Goal: Task Accomplishment & Management: Complete application form

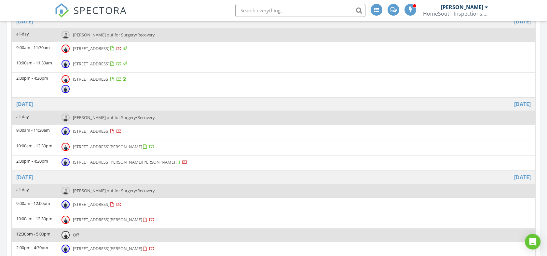
scroll to position [652, 558]
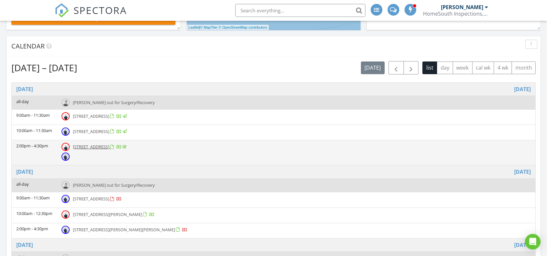
scroll to position [250, 0]
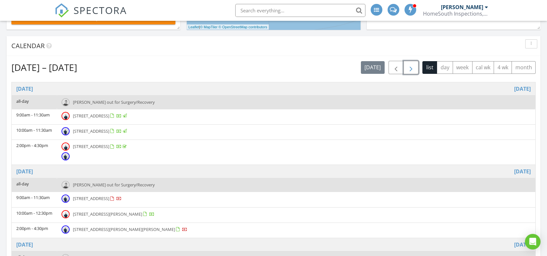
click at [413, 64] on span "button" at bounding box center [411, 68] width 8 height 8
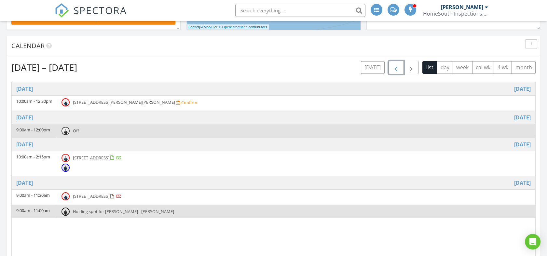
click at [395, 71] on span "button" at bounding box center [396, 68] width 8 height 8
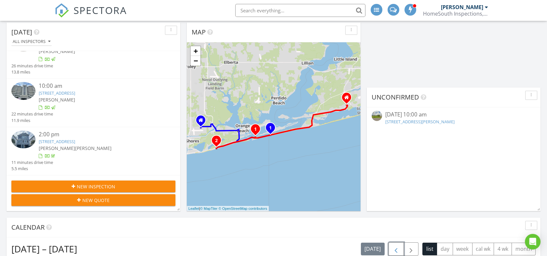
scroll to position [70, 0]
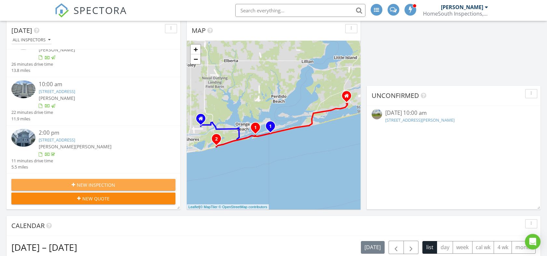
click at [91, 184] on span "New Inspection" at bounding box center [96, 184] width 38 height 7
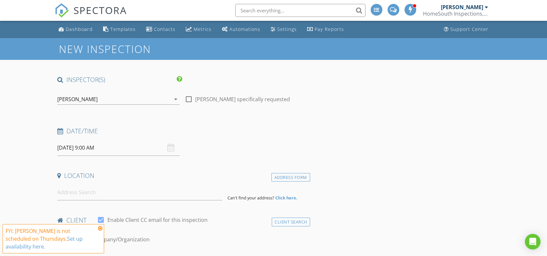
click at [175, 100] on icon "arrow_drop_down" at bounding box center [176, 99] width 8 height 8
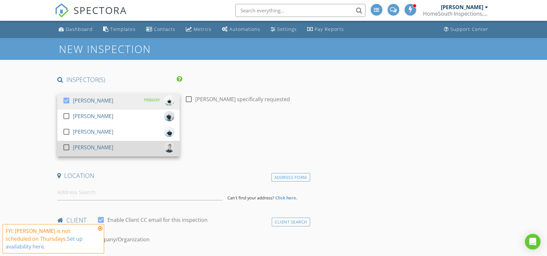
click at [65, 149] on div at bounding box center [66, 147] width 11 height 11
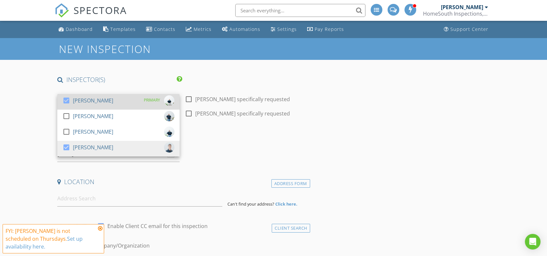
click at [67, 100] on div at bounding box center [66, 100] width 11 height 11
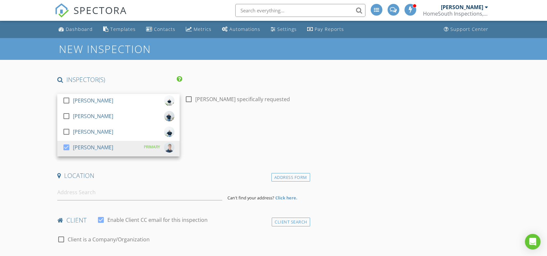
click at [190, 100] on div at bounding box center [188, 99] width 11 height 11
checkbox input "true"
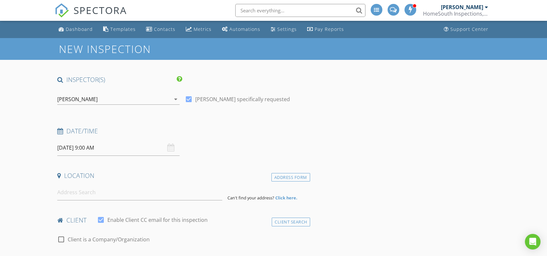
click at [116, 151] on input "08/28/2025 9:00 AM" at bounding box center [118, 148] width 122 height 16
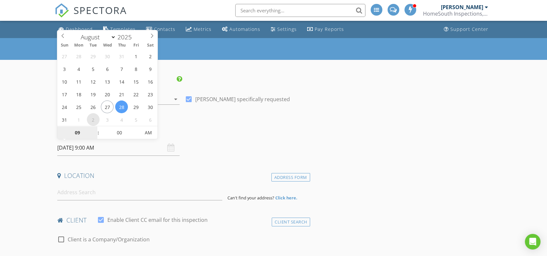
select select "8"
type input "09/02/2025 9:00 AM"
type input "10"
type input "09/02/2025 10:00 AM"
click at [94, 128] on span at bounding box center [95, 129] width 5 height 7
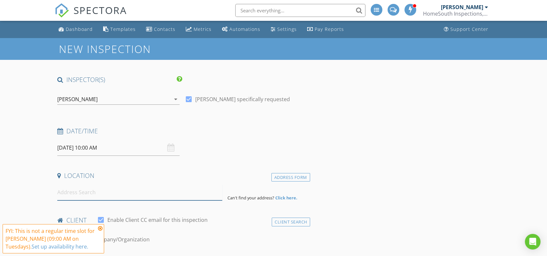
click at [95, 197] on input at bounding box center [139, 192] width 165 height 16
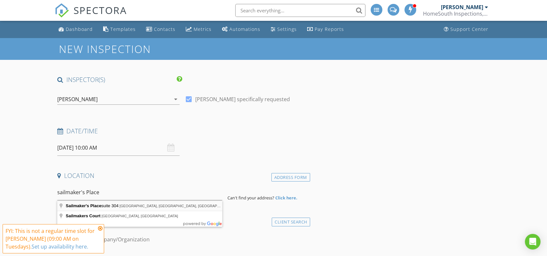
type input "Sailmaker's Place suite 304, River Road, Pensacola, FL, USA"
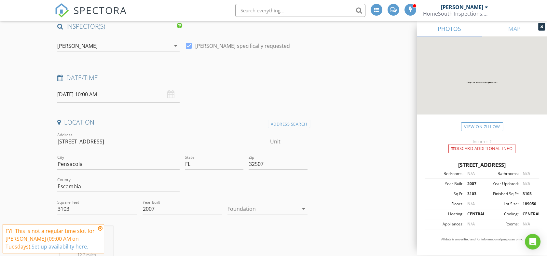
scroll to position [54, 0]
click at [100, 226] on icon at bounding box center [100, 228] width 5 height 5
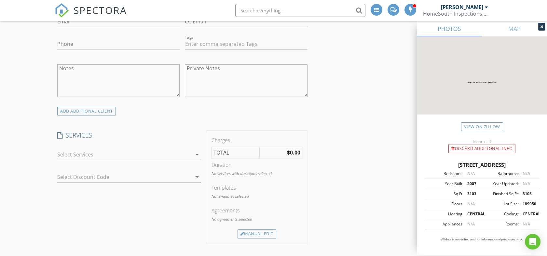
scroll to position [396, 0]
click at [195, 154] on icon "arrow_drop_down" at bounding box center [197, 154] width 8 height 8
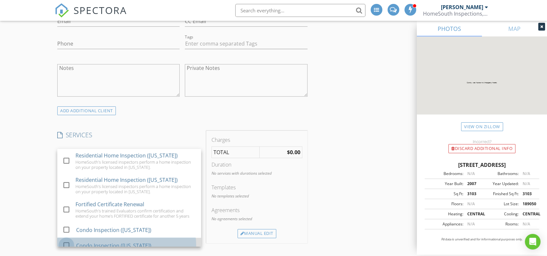
click at [66, 245] on div at bounding box center [66, 245] width 11 height 11
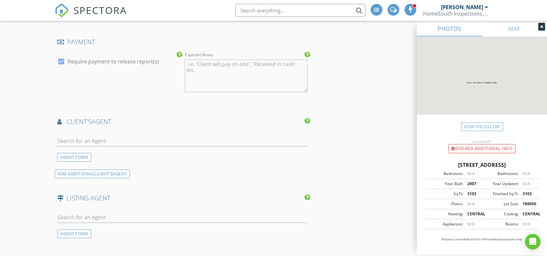
scroll to position [671, 0]
click at [85, 138] on input "text" at bounding box center [182, 140] width 250 height 11
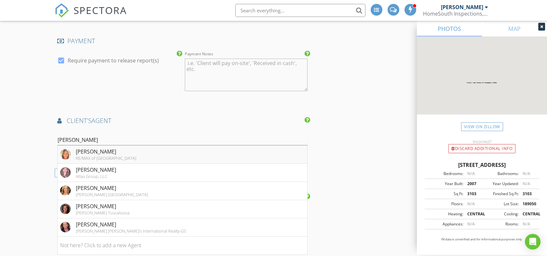
type input "donna"
click at [86, 150] on div "Donna Fitts" at bounding box center [106, 152] width 60 height 8
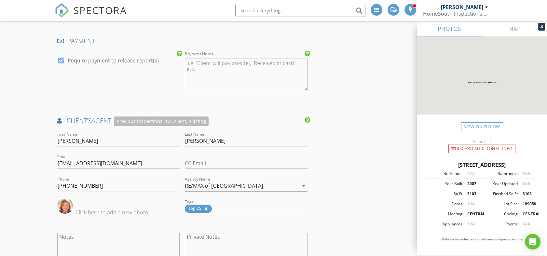
click at [22, 177] on div "New Inspection INSPECTOR(S) check_box_outline_blank Matt Gann check_box_outline…" at bounding box center [273, 60] width 547 height 1386
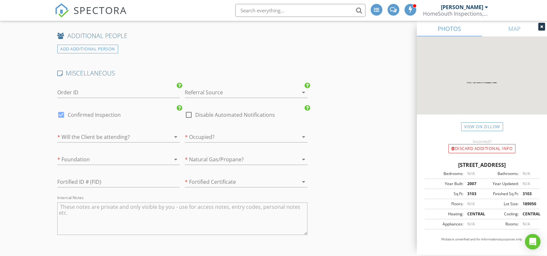
scroll to position [1024, 0]
click at [228, 89] on div at bounding box center [237, 92] width 104 height 10
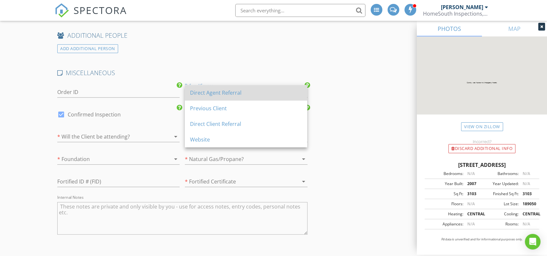
click at [221, 95] on div "Direct Agent Referral" at bounding box center [246, 93] width 112 height 8
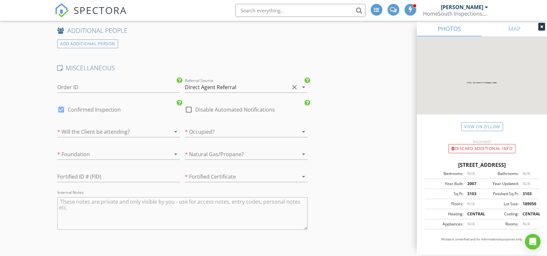
scroll to position [1021, 0]
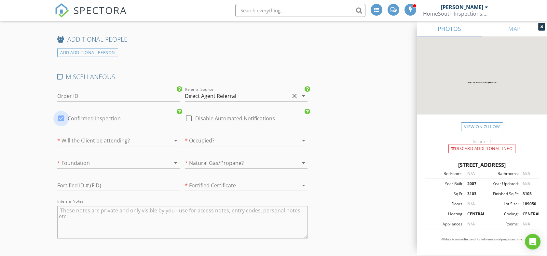
click at [61, 114] on div at bounding box center [61, 118] width 11 height 11
checkbox input "false"
checkbox input "true"
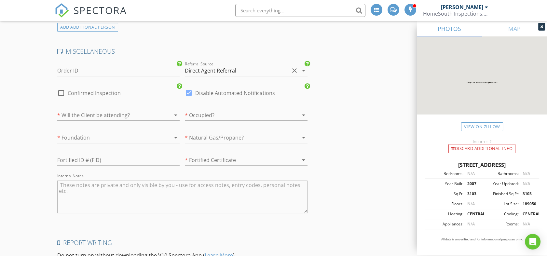
scroll to position [1063, 0]
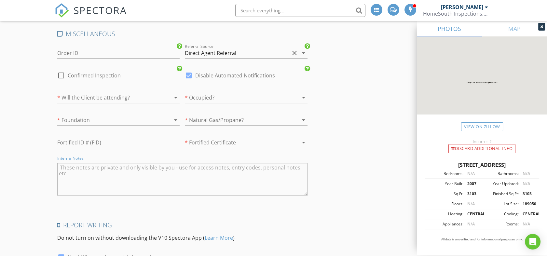
click at [147, 171] on textarea "Internal Notes" at bounding box center [182, 179] width 250 height 33
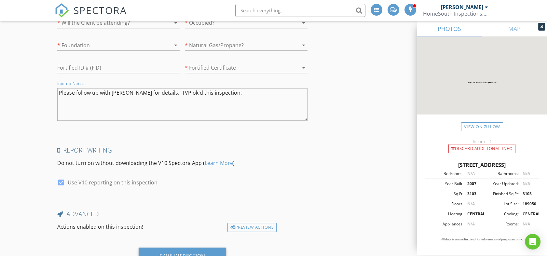
scroll to position [1166, 0]
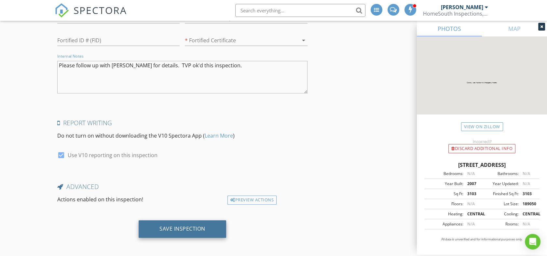
type textarea "Please follow up with Donna for details. TVP ok'd this inspection."
click at [172, 225] on div "Save Inspection" at bounding box center [182, 228] width 46 height 7
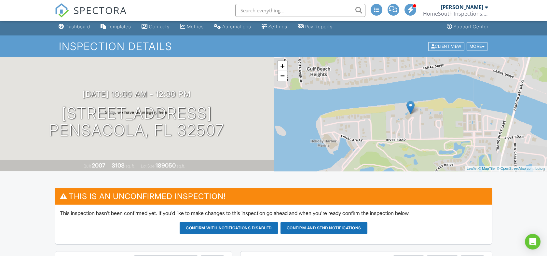
scroll to position [3, 0]
click at [77, 27] on div "Dashboard" at bounding box center [77, 27] width 25 height 6
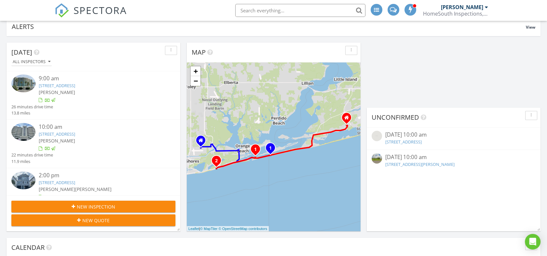
scroll to position [49, 0]
click at [100, 205] on span "New Inspection" at bounding box center [96, 206] width 38 height 7
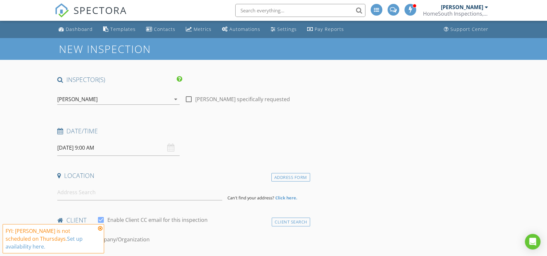
click at [176, 99] on icon "arrow_drop_down" at bounding box center [176, 99] width 8 height 8
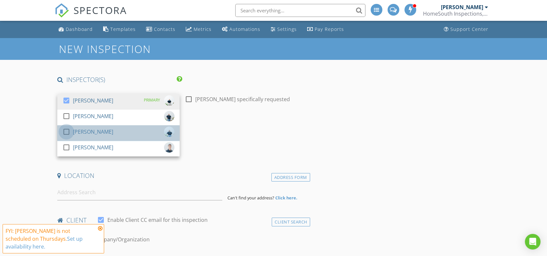
click at [68, 131] on div at bounding box center [66, 131] width 11 height 11
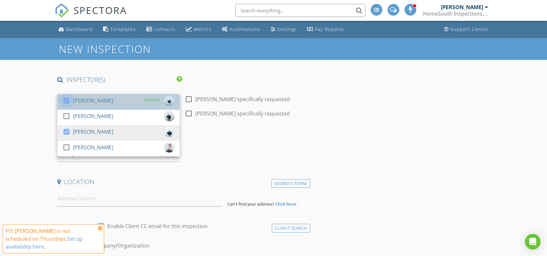
click at [68, 100] on div at bounding box center [66, 100] width 11 height 11
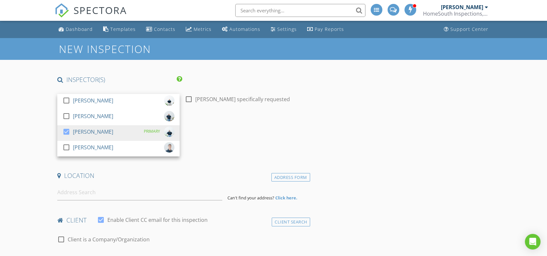
click at [189, 100] on div at bounding box center [188, 99] width 11 height 11
checkbox input "true"
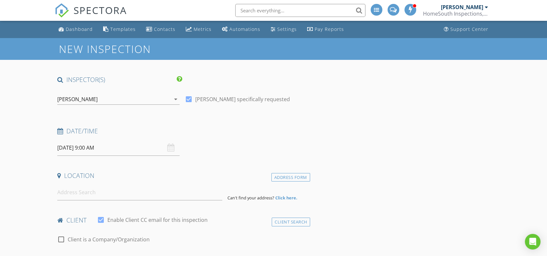
click at [104, 148] on input "08/28/2025 9:00 AM" at bounding box center [118, 148] width 122 height 16
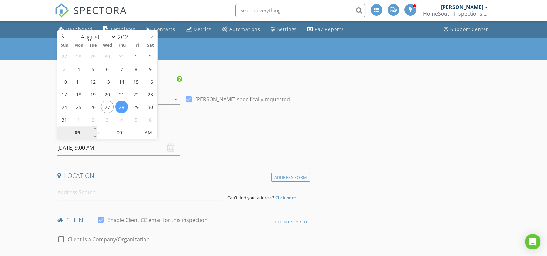
click at [92, 130] on input "09" at bounding box center [77, 133] width 40 height 13
type input "10"
type input "08/28/2025 10:00 AM"
click at [95, 130] on span at bounding box center [95, 129] width 5 height 7
type input "11"
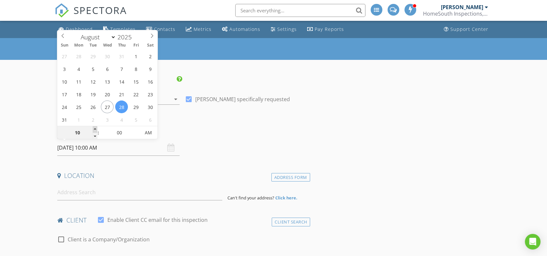
type input "08/28/2025 11:00 AM"
click at [95, 130] on span at bounding box center [95, 129] width 5 height 7
type input "12"
type input "08/28/2025 12:00 PM"
click at [95, 130] on span at bounding box center [95, 129] width 5 height 7
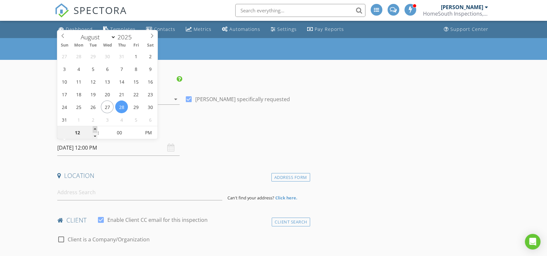
type input "01"
type input "08/28/2025 1:00 PM"
click at [95, 130] on span at bounding box center [95, 129] width 5 height 7
type input "02"
type input "08/28/2025 2:00 PM"
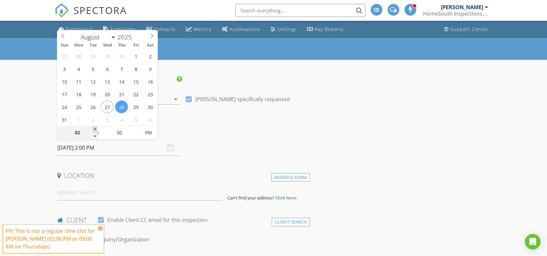
click at [95, 130] on span at bounding box center [95, 129] width 5 height 7
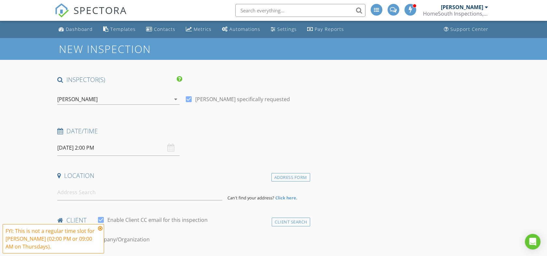
click at [118, 195] on input at bounding box center [139, 192] width 165 height 16
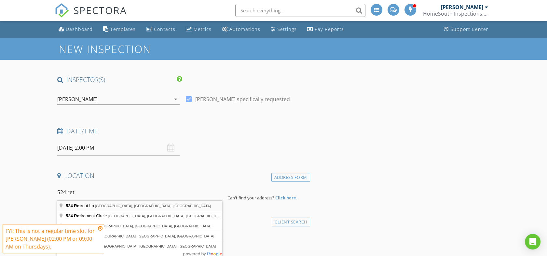
type input "524 Retreat Ln, Gulf Shores, AL, USA"
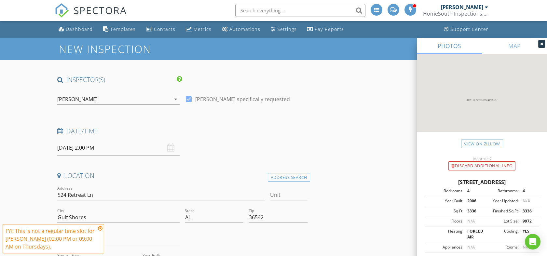
click at [100, 229] on icon at bounding box center [100, 228] width 5 height 5
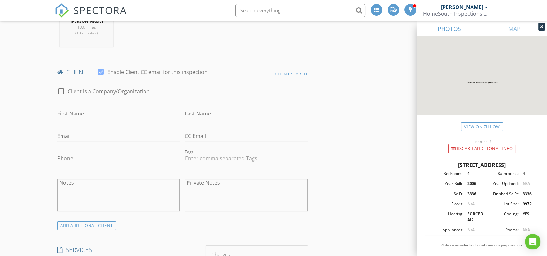
scroll to position [282, 0]
click at [91, 115] on input "First Name" at bounding box center [118, 113] width 122 height 11
type input "Patrick & Kathleen"
type input "Murray"
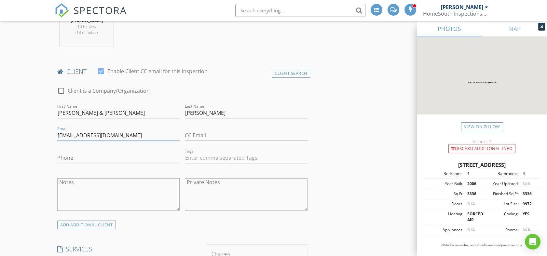
type input "Murraykids6@gmail.com"
type input "Murraykids6@hotmail.com"
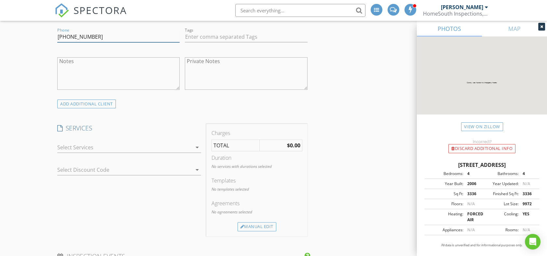
scroll to position [403, 0]
type input "[PHONE_NUMBER]"
click at [195, 148] on icon "arrow_drop_down" at bounding box center [197, 147] width 8 height 8
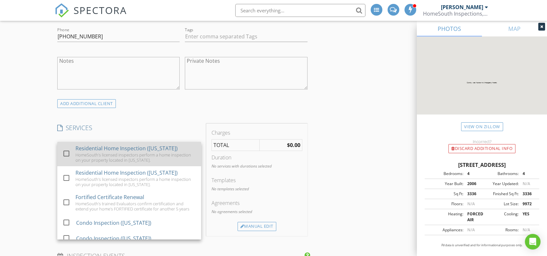
click at [66, 152] on div at bounding box center [66, 153] width 11 height 11
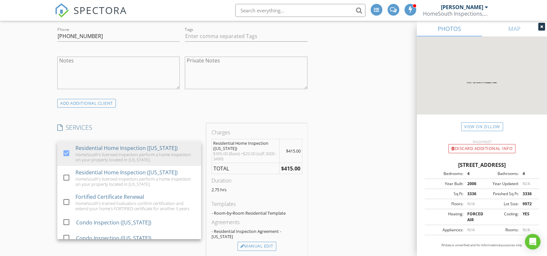
scroll to position [404, 0]
click at [261, 241] on div "Manual Edit" at bounding box center [256, 245] width 39 height 9
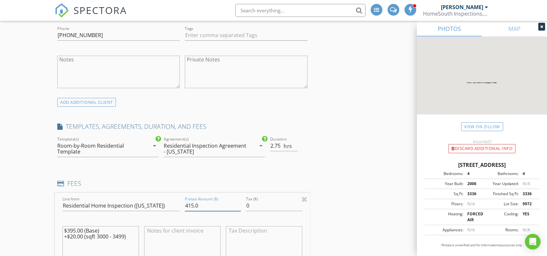
click at [190, 204] on input "415.0" at bounding box center [213, 205] width 56 height 11
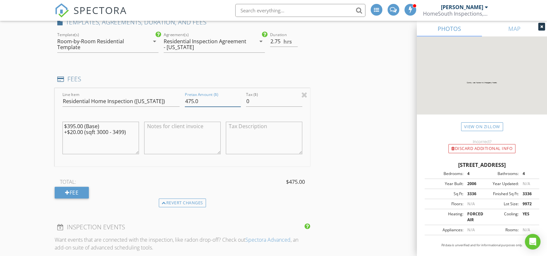
scroll to position [512, 0]
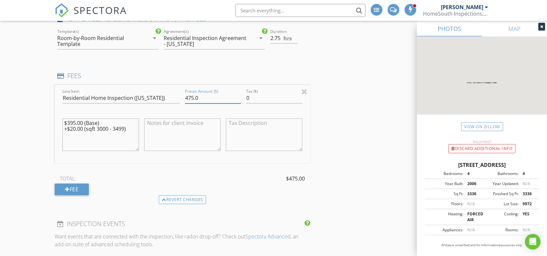
type input "475.0"
click at [23, 180] on div "New Inspection INSPECTOR(S) check_box_outline_blank Matt Gann check_box_outline…" at bounding box center [273, 193] width 547 height 1335
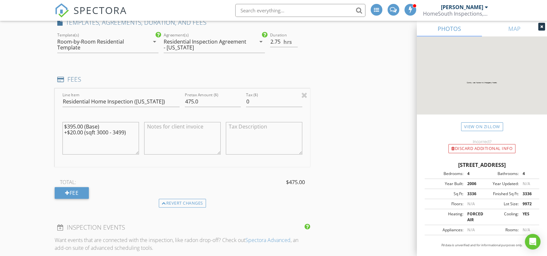
scroll to position [529, 0]
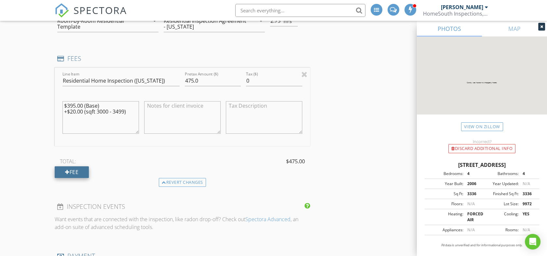
click at [71, 173] on div "Fee" at bounding box center [72, 172] width 34 height 12
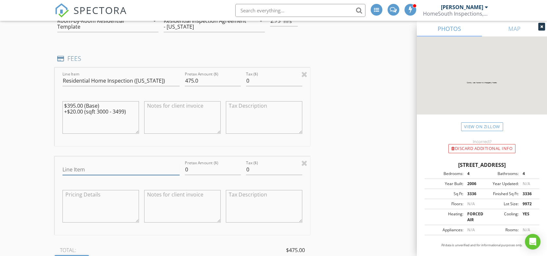
click at [91, 171] on input "Line Item" at bounding box center [120, 169] width 117 height 11
click at [17, 158] on div "New Inspection INSPECTOR(S) check_box_outline_blank Matt Gann check_box_outline…" at bounding box center [273, 221] width 547 height 1424
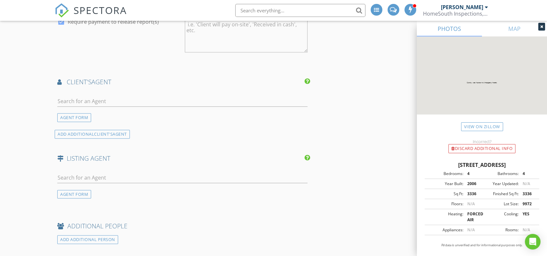
scroll to position [868, 0]
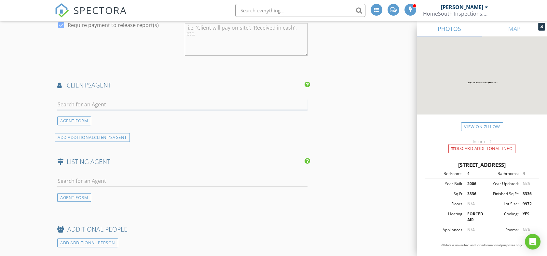
click at [100, 102] on input "text" at bounding box center [182, 104] width 250 height 11
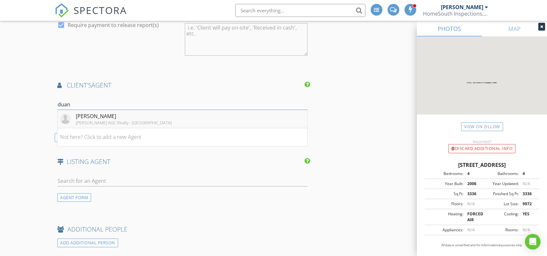
type input "duan"
click at [100, 120] on div "Keller Williams AGC Realty - Orange Beach" at bounding box center [124, 122] width 96 height 5
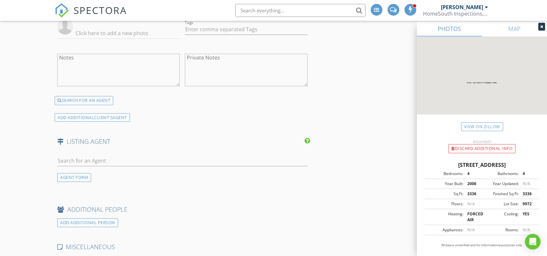
scroll to position [1012, 0]
click at [80, 157] on input "text" at bounding box center [182, 160] width 250 height 11
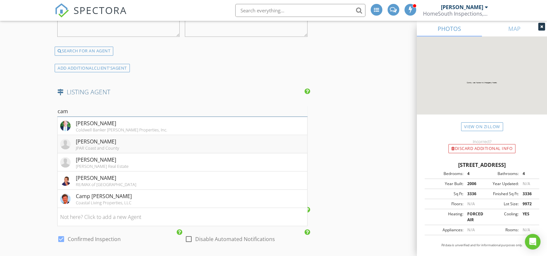
scroll to position [1062, 0]
type input "cam"
click at [99, 215] on li "Not here? Click to add a new Agent" at bounding box center [182, 216] width 249 height 18
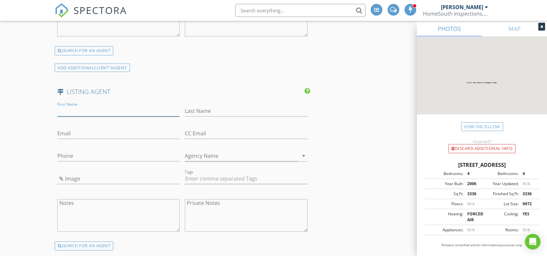
click at [107, 107] on input "First Name" at bounding box center [118, 111] width 122 height 11
type input "Cam"
type input "White"
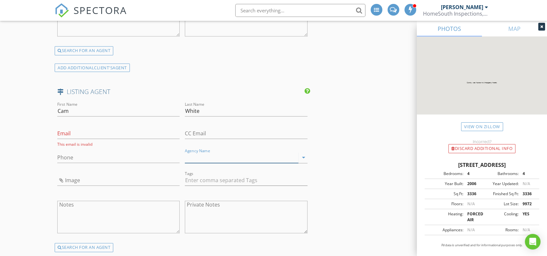
click at [231, 156] on input "Agency Name" at bounding box center [241, 157] width 113 height 11
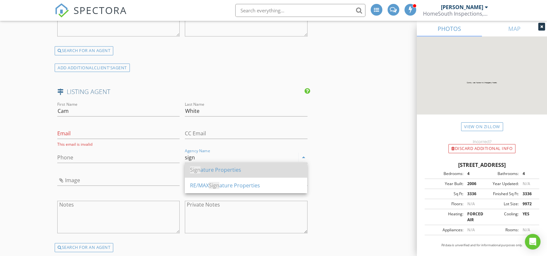
click at [231, 173] on div "Sign ature Properties" at bounding box center [246, 170] width 112 height 16
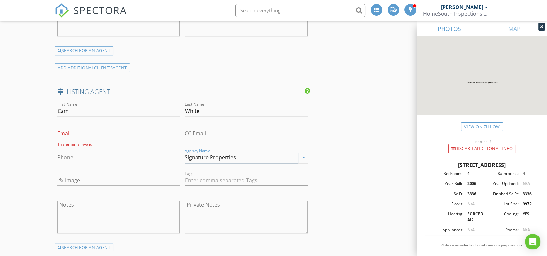
type input "Signature Properties"
click at [111, 133] on input "Email" at bounding box center [118, 133] width 122 height 11
paste input "[EMAIL_ADDRESS][DOMAIN_NAME]"
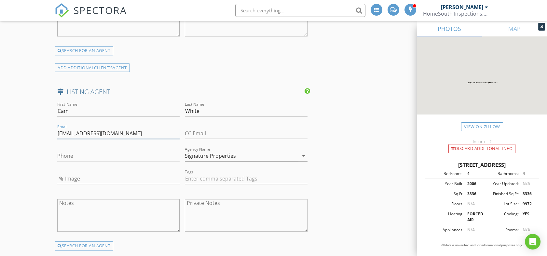
type input "[EMAIL_ADDRESS][DOMAIN_NAME]"
click at [80, 156] on input "Phone" at bounding box center [118, 156] width 122 height 11
paste input "[PHONE_NUMBER]"
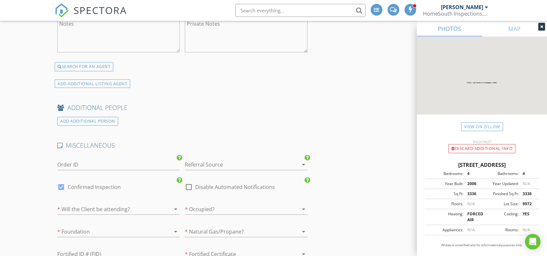
scroll to position [1244, 0]
type input "[PHONE_NUMBER]"
click at [206, 161] on div at bounding box center [237, 162] width 104 height 10
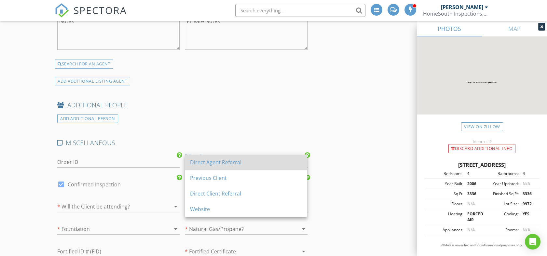
click at [206, 163] on div "Direct Agent Referral" at bounding box center [246, 162] width 112 height 8
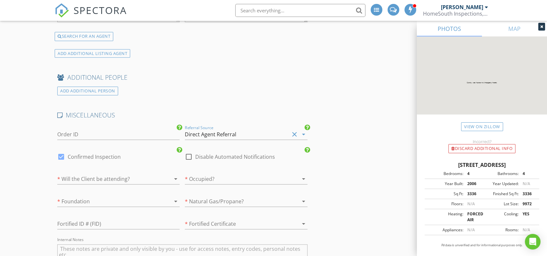
scroll to position [1272, 0]
click at [62, 152] on div at bounding box center [61, 156] width 11 height 11
checkbox input "false"
checkbox input "true"
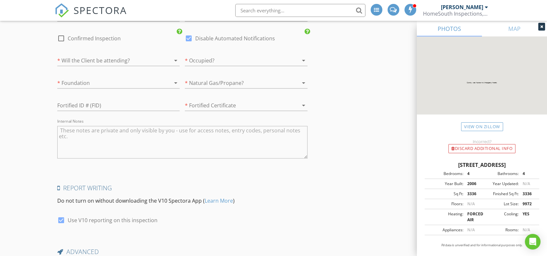
scroll to position [1391, 0]
click at [107, 147] on textarea "Internal Notes" at bounding box center [182, 140] width 250 height 33
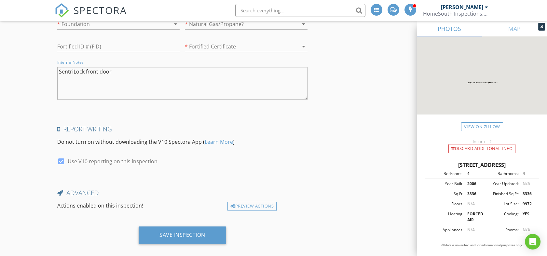
scroll to position [1450, 0]
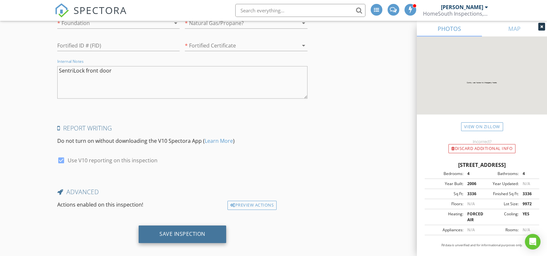
type textarea "SentriLock front door"
click at [188, 234] on div "Save Inspection" at bounding box center [182, 234] width 87 height 18
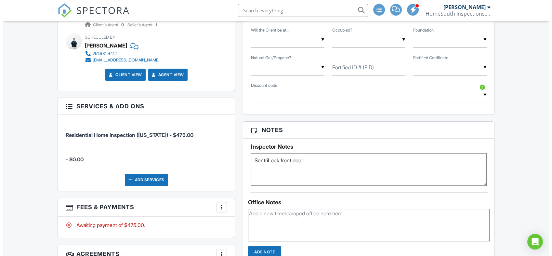
scroll to position [426, 0]
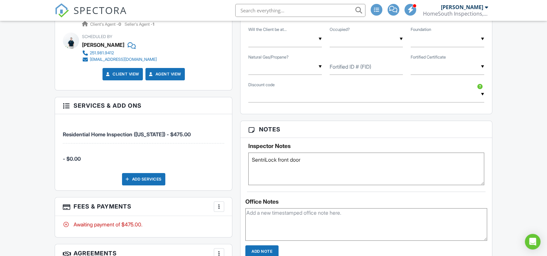
click at [145, 180] on div "Add Services" at bounding box center [143, 179] width 43 height 12
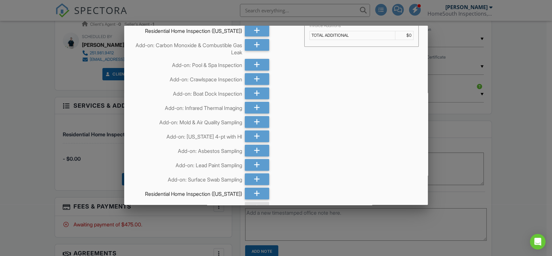
scroll to position [14, 0]
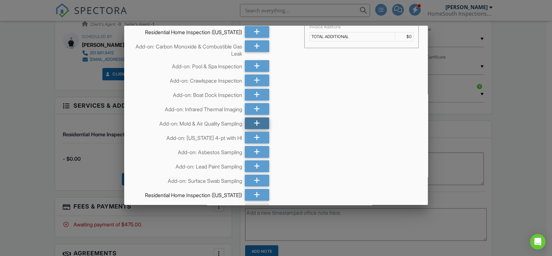
click at [254, 124] on icon at bounding box center [257, 123] width 6 height 12
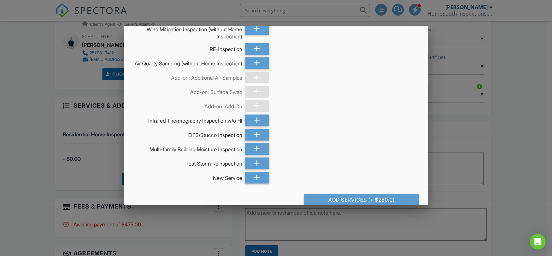
scroll to position [624, 0]
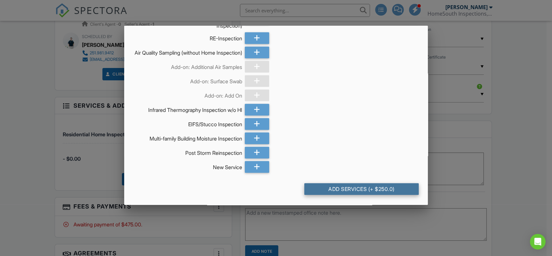
click at [359, 187] on div "Add Services (+ $250.0)" at bounding box center [361, 189] width 114 height 12
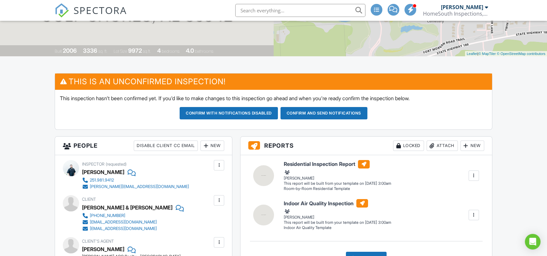
scroll to position [120, 0]
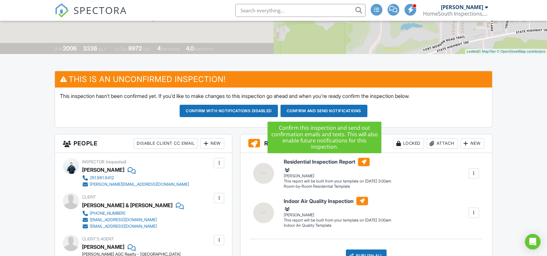
click at [278, 110] on button "Confirm and send notifications" at bounding box center [229, 111] width 98 height 12
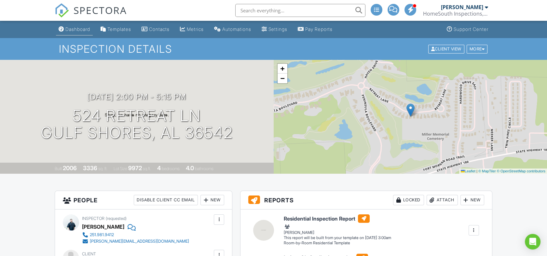
click at [82, 28] on div "Dashboard" at bounding box center [77, 29] width 25 height 6
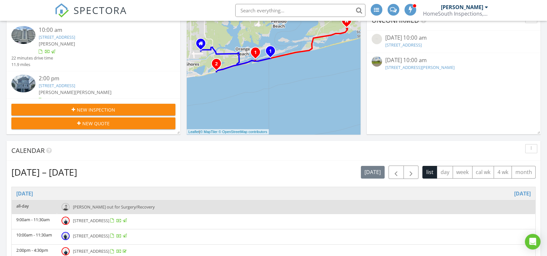
scroll to position [146, 0]
click at [406, 176] on button "button" at bounding box center [410, 171] width 15 height 13
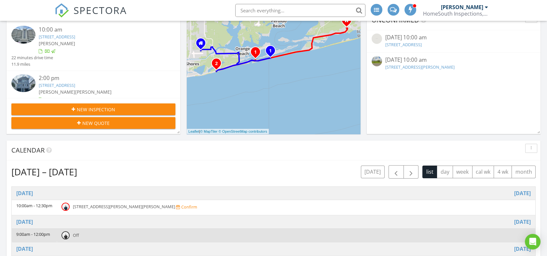
click at [110, 111] on span "New Inspection" at bounding box center [96, 109] width 38 height 7
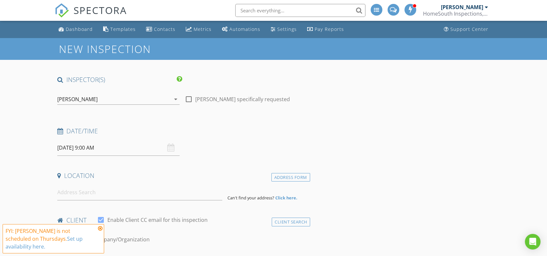
click at [172, 99] on icon "arrow_drop_down" at bounding box center [176, 99] width 8 height 8
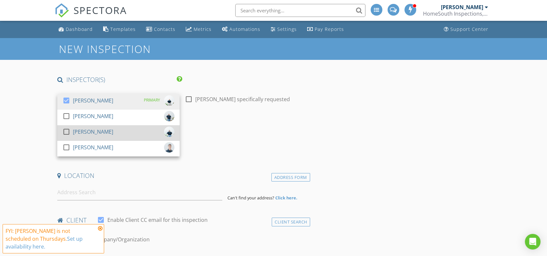
click at [67, 133] on div at bounding box center [66, 131] width 11 height 11
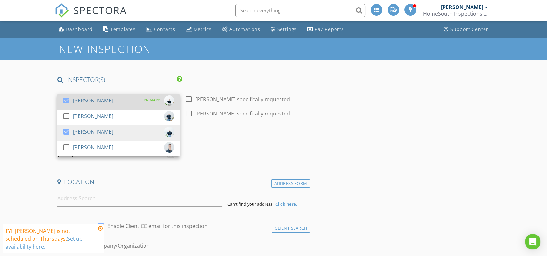
click at [67, 100] on div at bounding box center [66, 100] width 11 height 11
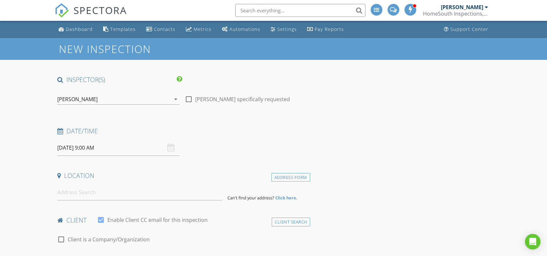
click at [115, 148] on input "08/28/2025 9:00 AM" at bounding box center [118, 148] width 122 height 16
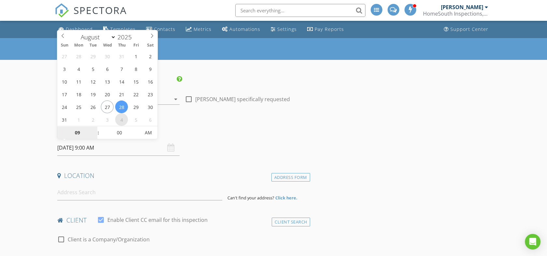
select select "8"
type input "[DATE] 9:00 AM"
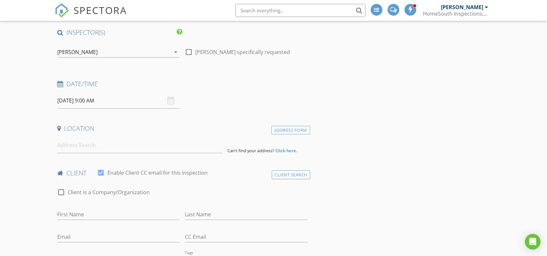
scroll to position [47, 0]
click at [85, 146] on input at bounding box center [139, 145] width 165 height 16
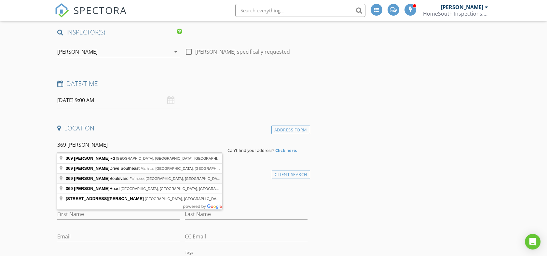
type input "369 Garrison Boulevard, Fairhope, AL, USA"
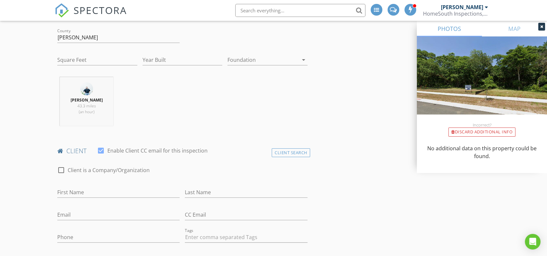
scroll to position [217, 0]
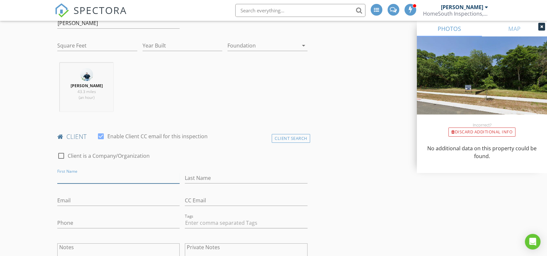
click at [84, 180] on input "First Name" at bounding box center [118, 178] width 122 height 11
type input "Brian"
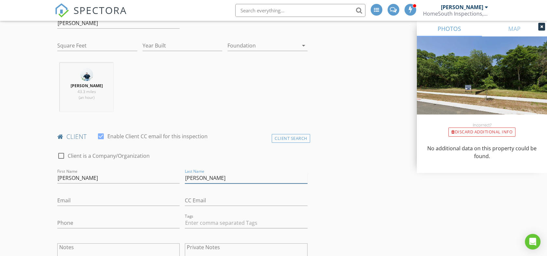
type input "Carr"
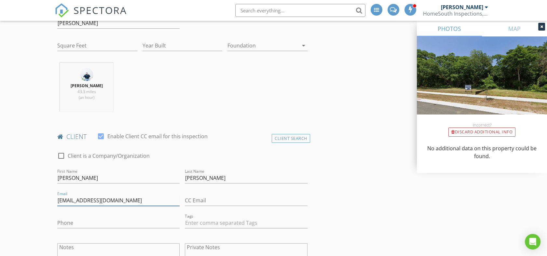
type input "brianccarr@gmail.com"
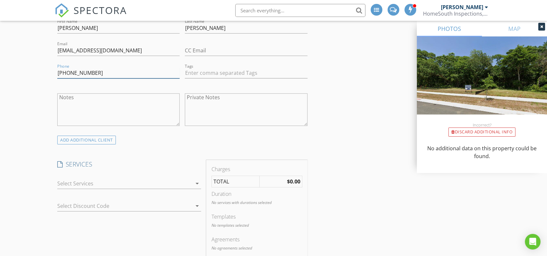
scroll to position [381, 0]
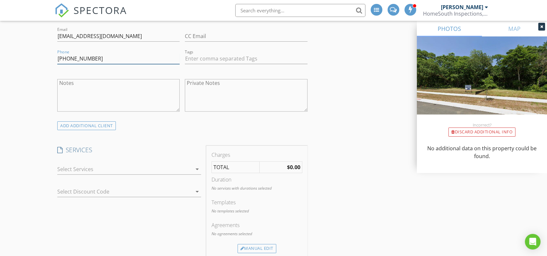
type input "334-546-3068"
click at [194, 169] on icon "arrow_drop_down" at bounding box center [197, 169] width 8 height 8
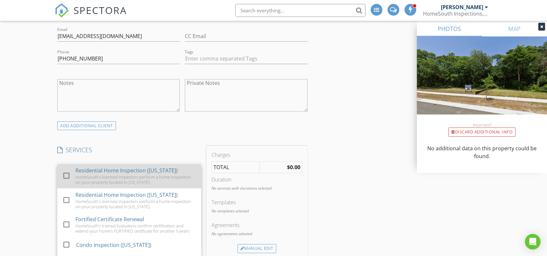
click at [65, 177] on div at bounding box center [66, 175] width 11 height 11
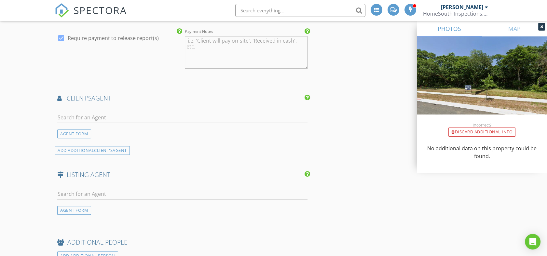
scroll to position [705, 0]
click at [97, 188] on input "text" at bounding box center [182, 193] width 250 height 11
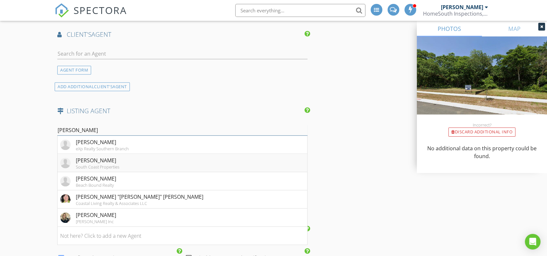
scroll to position [770, 0]
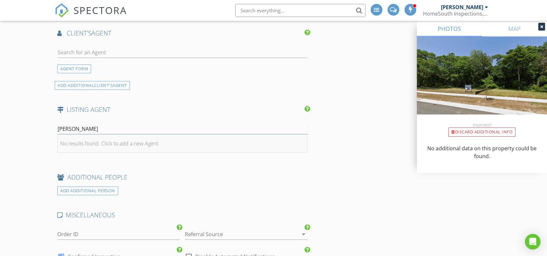
type input "anna ready"
click at [133, 140] on div "No results found. Click to add a new Agent" at bounding box center [109, 144] width 98 height 8
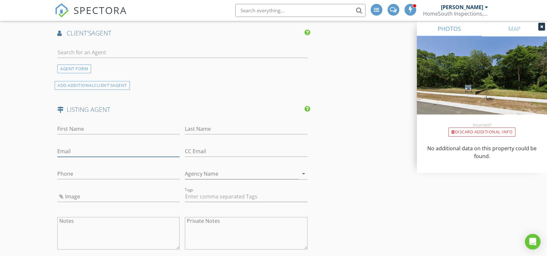
click at [121, 147] on input "Email" at bounding box center [118, 151] width 122 height 11
paste input "acready@drhorton.com"
type input "acready@drhorton.com"
click at [113, 124] on input "First Name" at bounding box center [118, 129] width 122 height 11
type input "Anna"
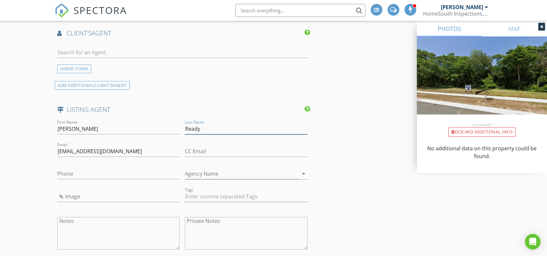
type input "Ready"
click at [105, 168] on input "Phone" at bounding box center [118, 173] width 122 height 11
paste input "251-604-2296"
type input "251-604-2296"
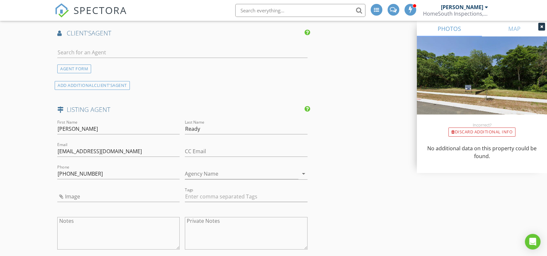
scroll to position [687, 0]
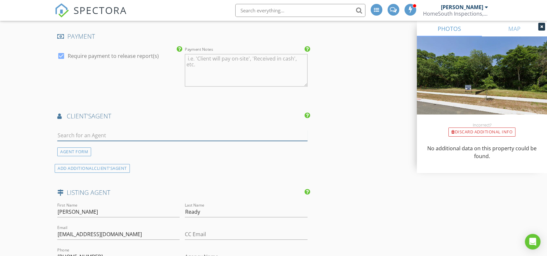
click at [78, 130] on input "text" at bounding box center [182, 135] width 250 height 11
type input "laurie"
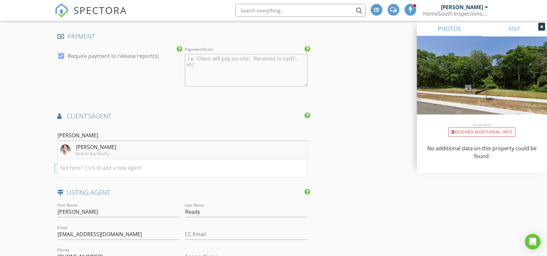
click at [89, 151] on div "Mobile Bay Realty" at bounding box center [96, 153] width 40 height 5
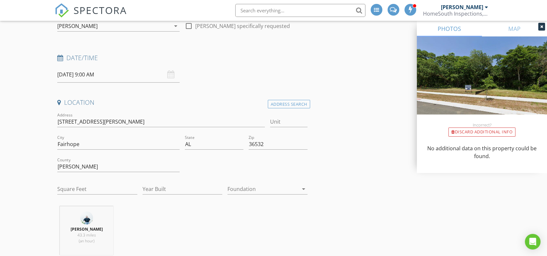
scroll to position [75, 0]
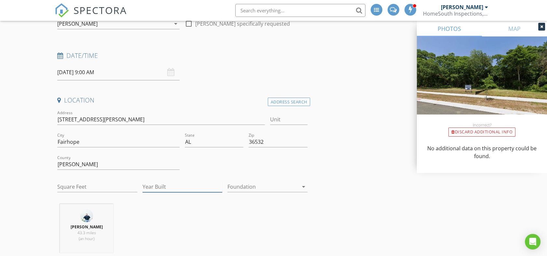
click at [210, 187] on input "Year Built" at bounding box center [182, 186] width 80 height 11
type input "2025"
click at [111, 188] on input "Square Feet" at bounding box center [97, 186] width 80 height 11
type input "2749"
click at [243, 189] on div at bounding box center [262, 186] width 71 height 10
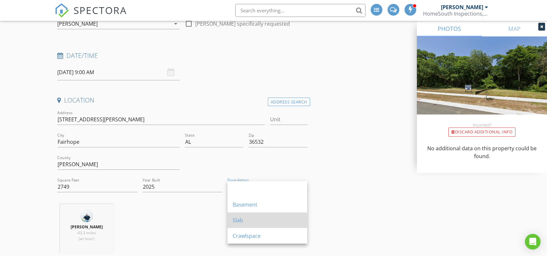
click at [244, 223] on div "Slab" at bounding box center [267, 220] width 69 height 8
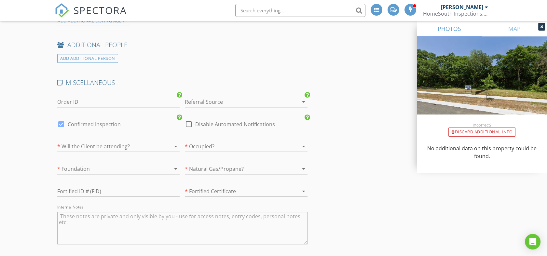
scroll to position [1162, 0]
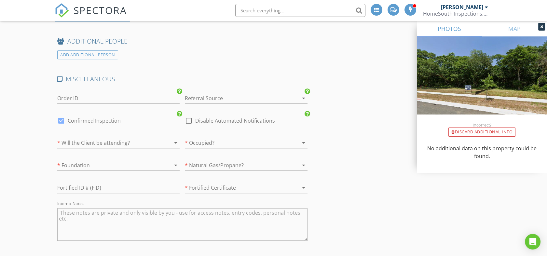
click at [259, 93] on div at bounding box center [237, 98] width 104 height 10
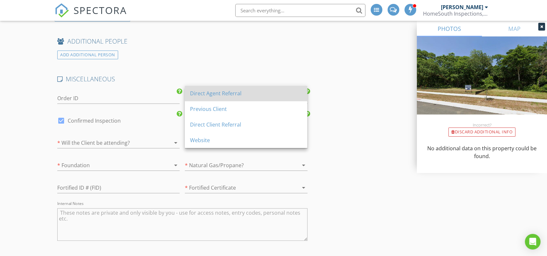
click at [242, 93] on div "Direct Agent Referral" at bounding box center [246, 93] width 112 height 8
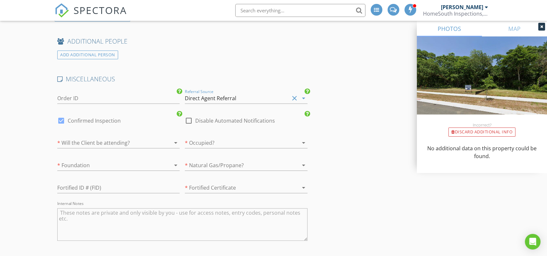
click at [211, 138] on div at bounding box center [237, 143] width 104 height 10
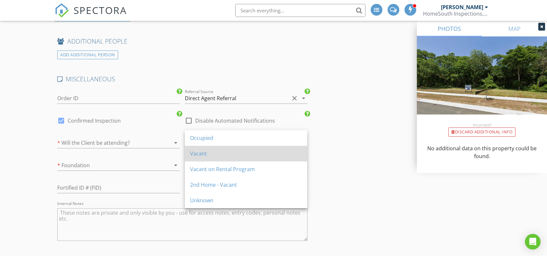
click at [209, 151] on div "Vacant" at bounding box center [246, 154] width 112 height 8
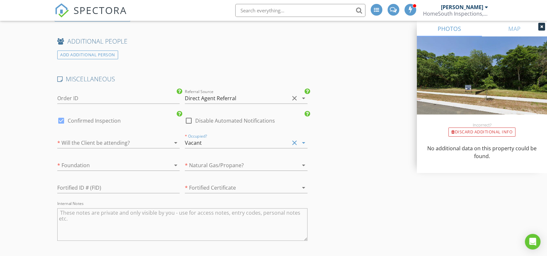
click at [209, 160] on div at bounding box center [237, 165] width 104 height 10
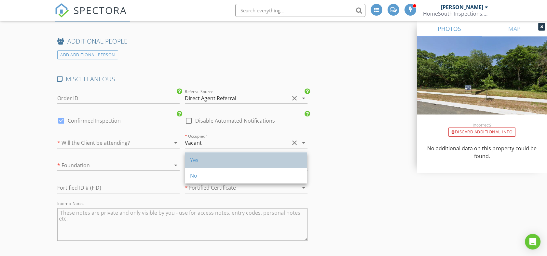
click at [206, 162] on div "Yes" at bounding box center [246, 160] width 112 height 8
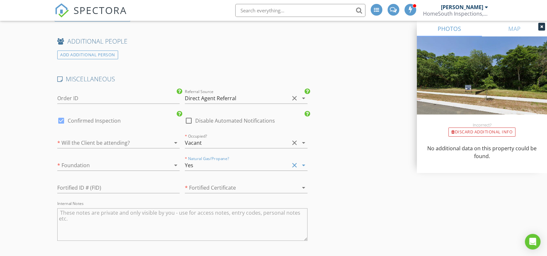
click at [170, 139] on div "arrow_drop_down" at bounding box center [174, 143] width 9 height 8
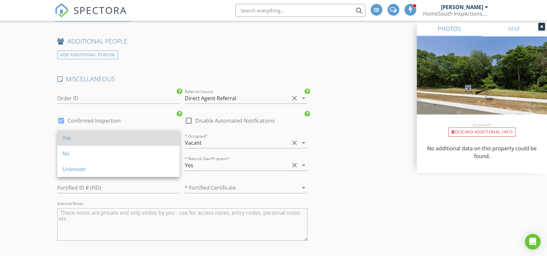
click at [145, 138] on div "Yes" at bounding box center [118, 138] width 112 height 8
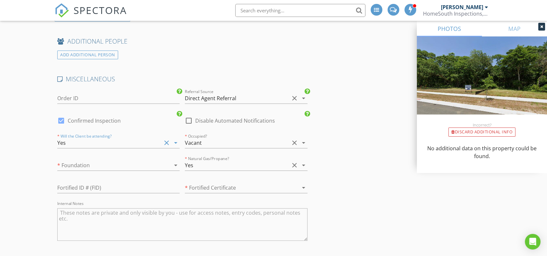
click at [141, 160] on div at bounding box center [109, 165] width 104 height 10
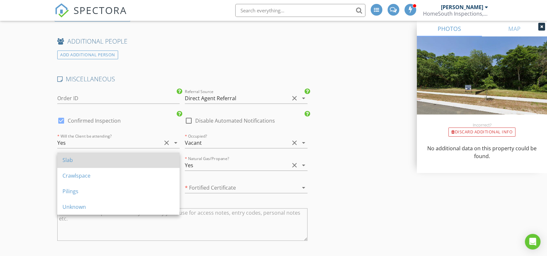
click at [140, 159] on div "Slab" at bounding box center [118, 160] width 112 height 8
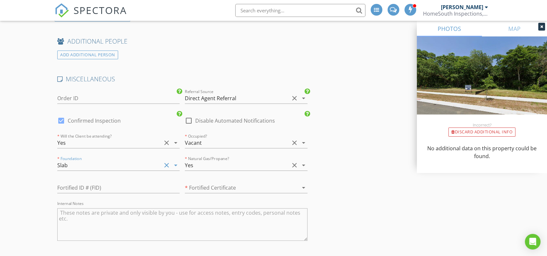
click at [212, 182] on div at bounding box center [237, 187] width 104 height 10
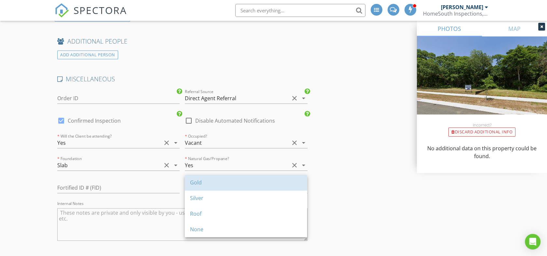
click at [212, 182] on div "Gold" at bounding box center [246, 183] width 112 height 8
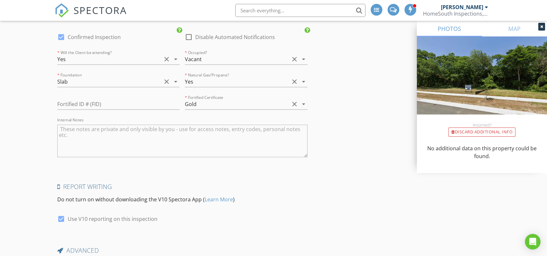
scroll to position [1238, 0]
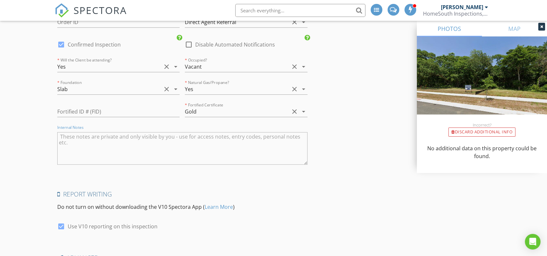
click at [192, 139] on textarea "Internal Notes" at bounding box center [182, 148] width 250 height 33
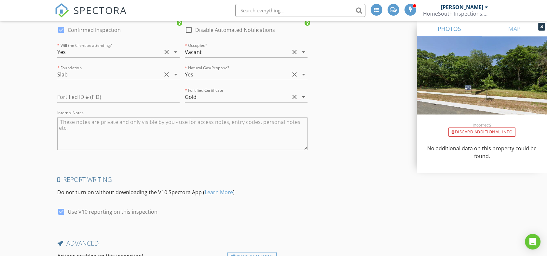
scroll to position [1253, 0]
click at [96, 127] on textarea "Internal Notes" at bounding box center [182, 133] width 250 height 33
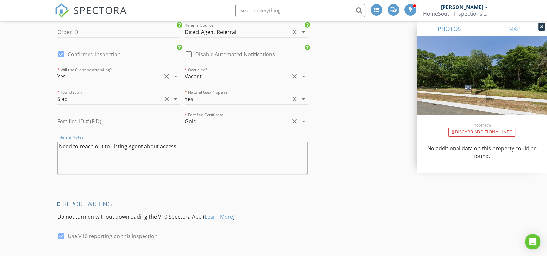
scroll to position [1227, 0]
drag, startPoint x: 179, startPoint y: 142, endPoint x: 50, endPoint y: 140, distance: 128.8
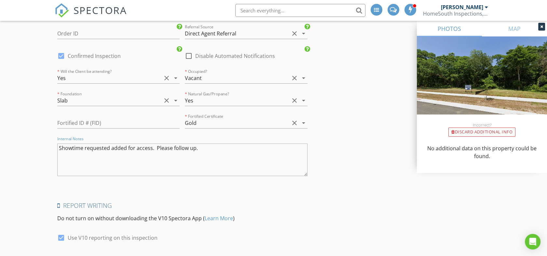
type textarea "Showtime requested added for access. Please follow up."
click at [60, 50] on div at bounding box center [61, 55] width 11 height 11
checkbox input "false"
checkbox input "true"
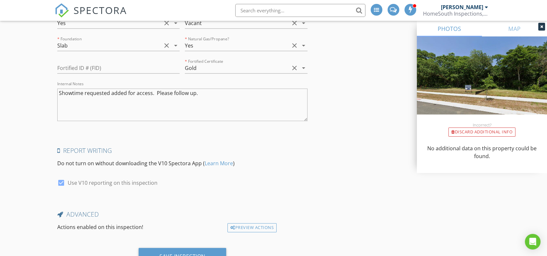
scroll to position [1303, 0]
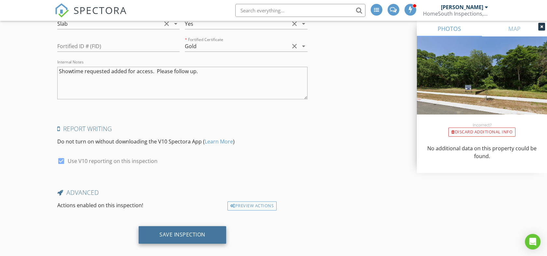
click at [190, 231] on div "Save Inspection" at bounding box center [182, 234] width 46 height 7
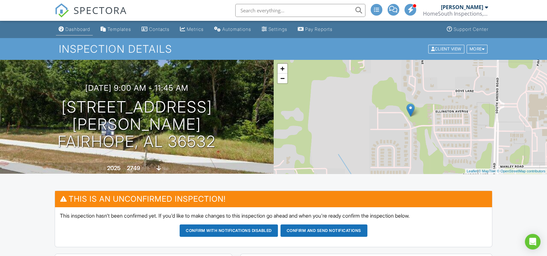
click at [77, 30] on div "Dashboard" at bounding box center [77, 29] width 25 height 6
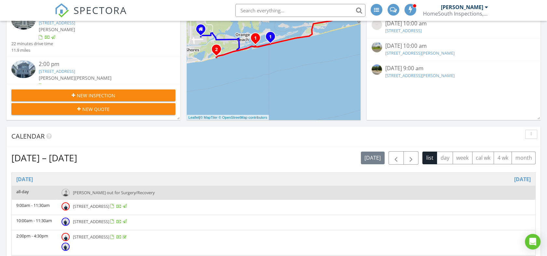
scroll to position [160, 0]
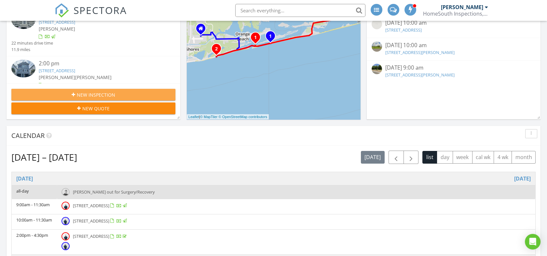
click at [93, 95] on span "New Inspection" at bounding box center [96, 94] width 38 height 7
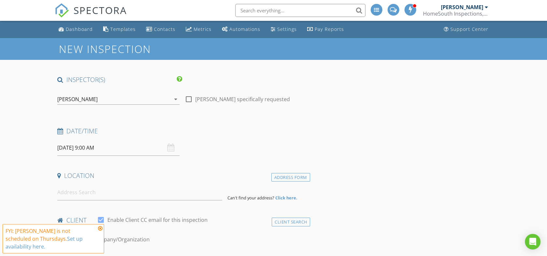
click at [176, 98] on icon "arrow_drop_down" at bounding box center [176, 99] width 8 height 8
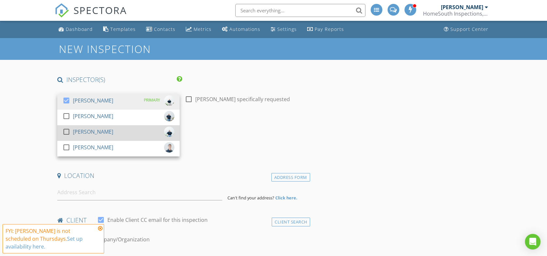
click at [66, 132] on div at bounding box center [66, 131] width 11 height 11
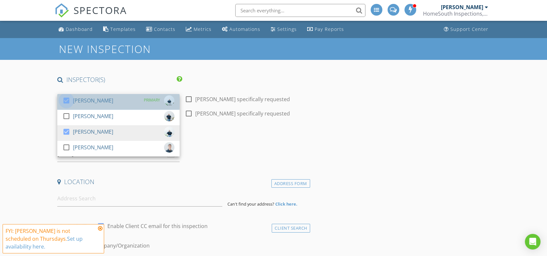
click at [65, 100] on div at bounding box center [66, 100] width 11 height 11
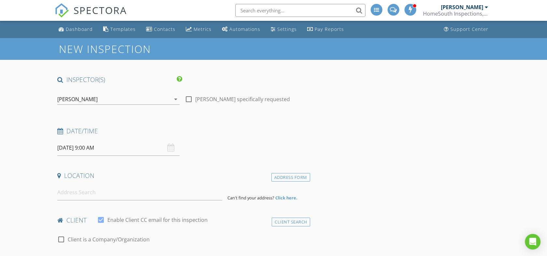
click at [119, 150] on input "08/28/2025 9:00 AM" at bounding box center [118, 148] width 122 height 16
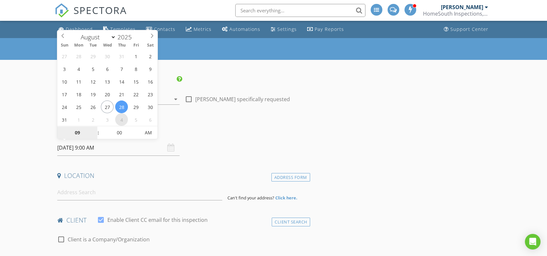
select select "8"
type input "09/04/2025 9:00 AM"
type input "10"
type input "09/04/2025 10:00 AM"
click at [95, 127] on span at bounding box center [95, 129] width 5 height 7
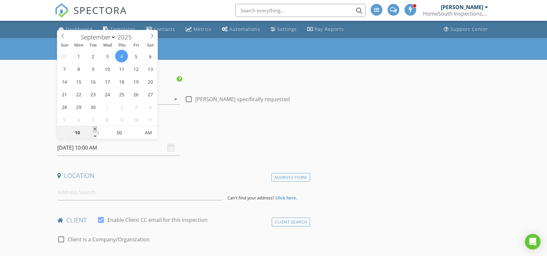
type input "11"
type input "09/04/2025 11:00 AM"
click at [95, 127] on span at bounding box center [95, 129] width 5 height 7
type input "12"
type input "09/04/2025 12:00 PM"
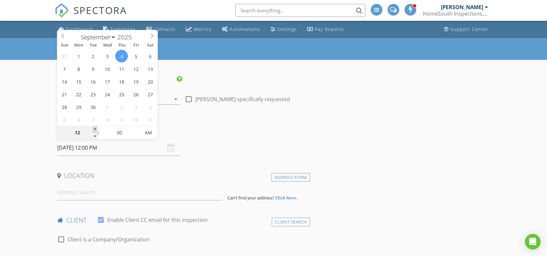
click at [95, 127] on span at bounding box center [95, 129] width 5 height 7
type input "01"
type input "[DATE] 1:00 PM"
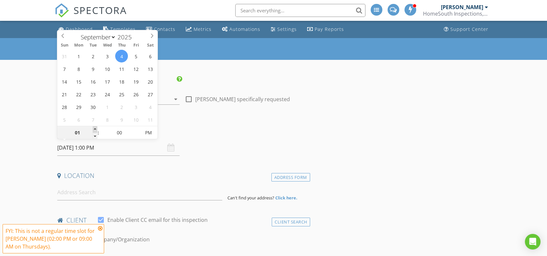
click at [95, 127] on span at bounding box center [95, 129] width 5 height 7
type input "12"
type input "[DATE] 12:00 PM"
click at [94, 138] on span at bounding box center [95, 136] width 5 height 7
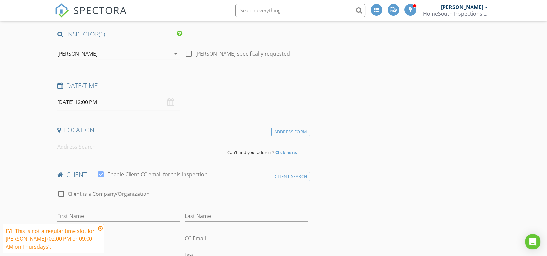
scroll to position [47, 0]
click at [110, 144] on input at bounding box center [139, 146] width 165 height 16
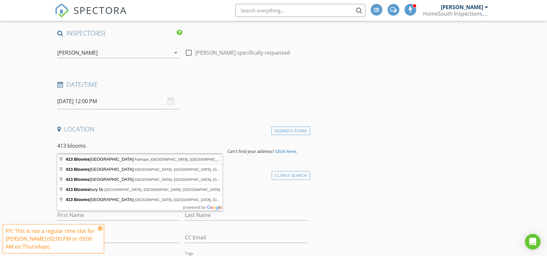
type input "413 Bloomsbury Avenue, Fairhope, AL, USA"
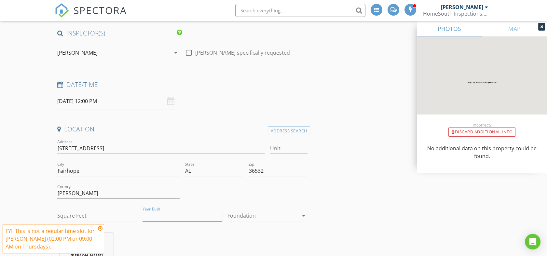
click at [180, 219] on input "Year Built" at bounding box center [182, 215] width 80 height 11
type input "2025"
click at [255, 214] on div at bounding box center [262, 215] width 71 height 10
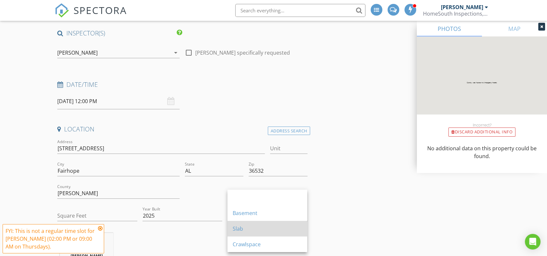
click at [247, 233] on div "Slab" at bounding box center [267, 229] width 69 height 16
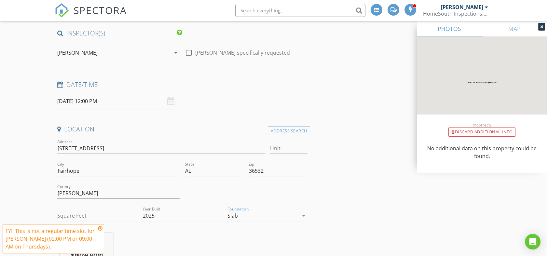
click at [99, 227] on icon at bounding box center [100, 228] width 5 height 5
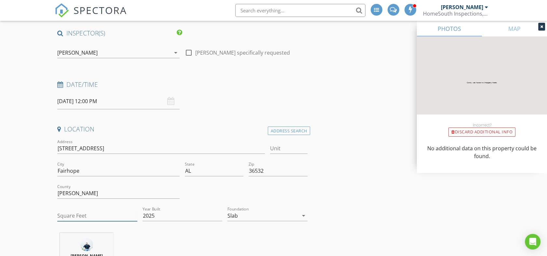
click at [99, 217] on input "Square Feet" at bounding box center [97, 215] width 80 height 11
type input "2524"
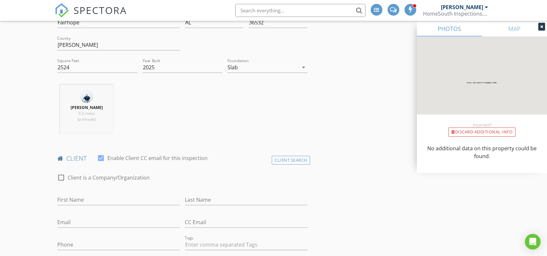
scroll to position [232, 0]
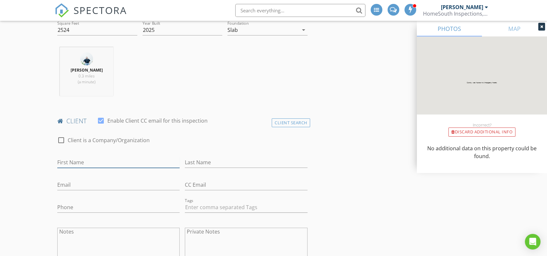
click at [96, 161] on input "First Name" at bounding box center [118, 162] width 122 height 11
type input "Mike & Beth"
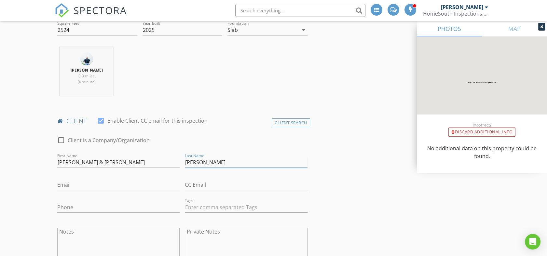
type input "Nolen"
type input "bethnolen.interiors@gmail.com"
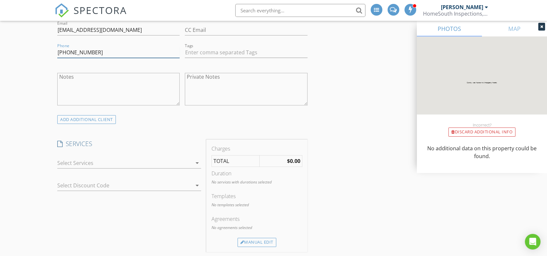
scroll to position [388, 0]
type input "407-222-7407"
click at [98, 160] on div at bounding box center [124, 161] width 135 height 10
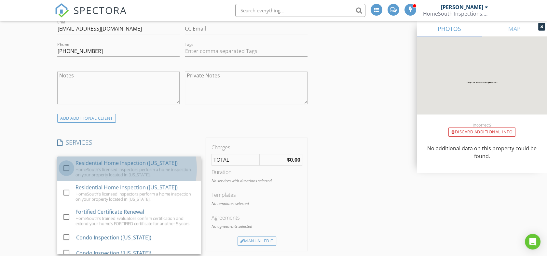
click at [67, 166] on div at bounding box center [66, 168] width 11 height 11
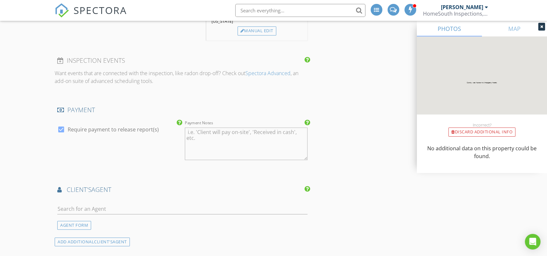
scroll to position [669, 0]
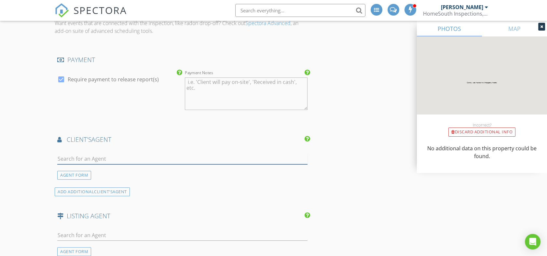
click at [90, 155] on input "text" at bounding box center [182, 159] width 250 height 11
type input "laurie"
click at [197, 166] on li "Laurie Weber Mobile Bay Realty" at bounding box center [182, 173] width 249 height 18
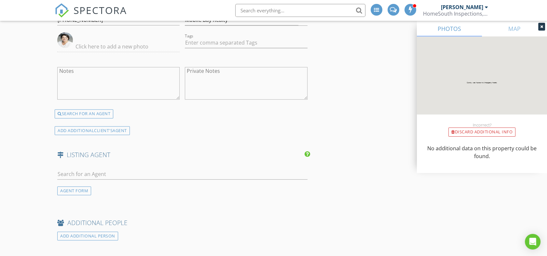
scroll to position [890, 0]
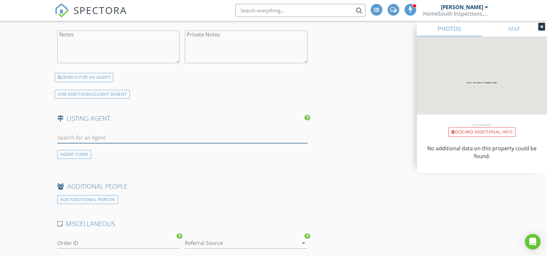
click at [111, 132] on input "text" at bounding box center [182, 137] width 250 height 11
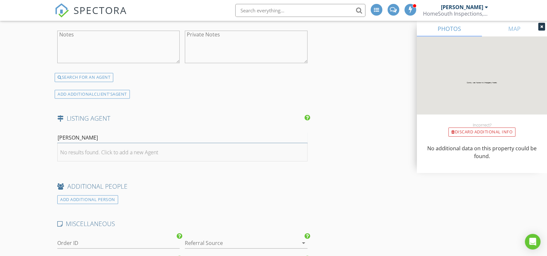
type input "karen carter"
click at [118, 148] on div "No results found. Click to add a new Agent" at bounding box center [109, 152] width 98 height 8
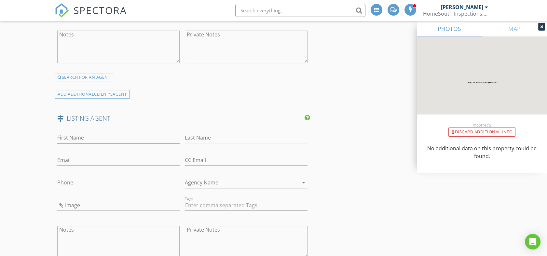
click at [108, 132] on input "First Name" at bounding box center [118, 137] width 122 height 11
type input "Karen"
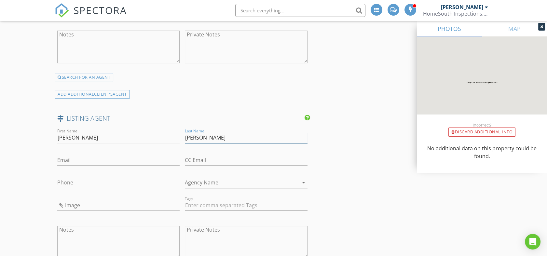
type input "Carter"
paste input "kscarter@drhorton.com"
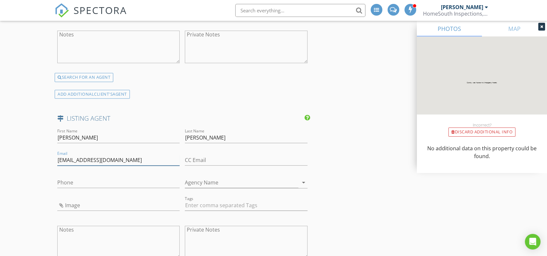
type input "kscarter@drhorton.com"
click at [81, 177] on input "Phone" at bounding box center [118, 182] width 122 height 11
paste input "303-250-8942"
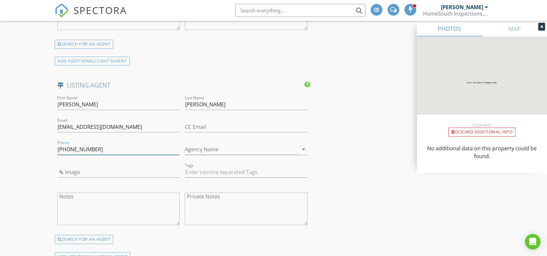
scroll to position [932, 0]
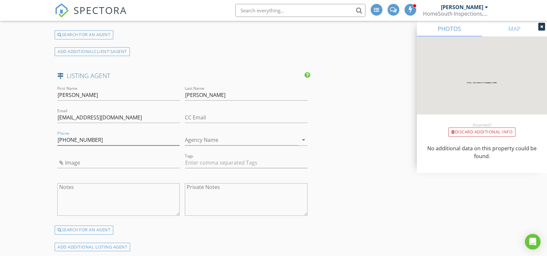
type input "303-250-8942"
click at [220, 135] on input "Agency Name" at bounding box center [241, 140] width 113 height 11
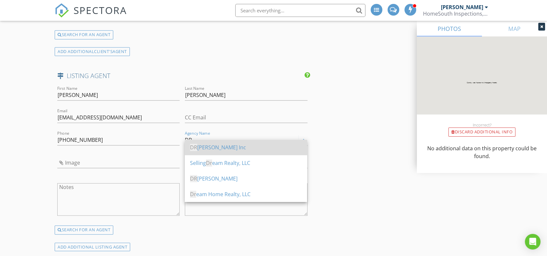
click at [218, 143] on div "DR Horton Inc" at bounding box center [246, 148] width 112 height 16
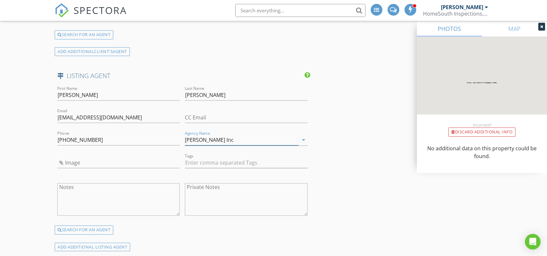
type input "DR Horton Inc"
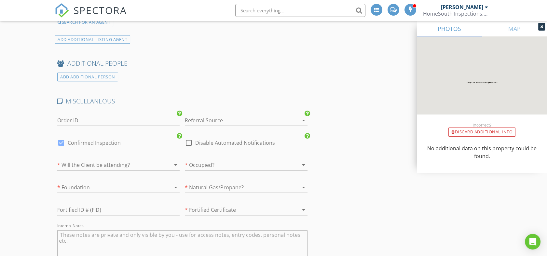
scroll to position [1140, 0]
click at [60, 137] on div at bounding box center [61, 142] width 11 height 11
checkbox input "false"
checkbox input "true"
click at [175, 161] on icon "arrow_drop_down" at bounding box center [176, 165] width 8 height 8
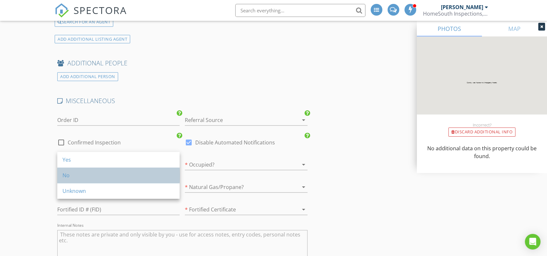
click at [151, 173] on div "No" at bounding box center [118, 175] width 112 height 8
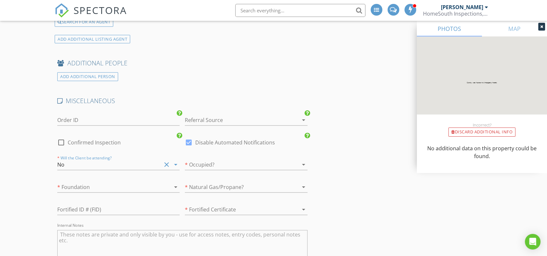
click at [213, 160] on div at bounding box center [237, 164] width 104 height 10
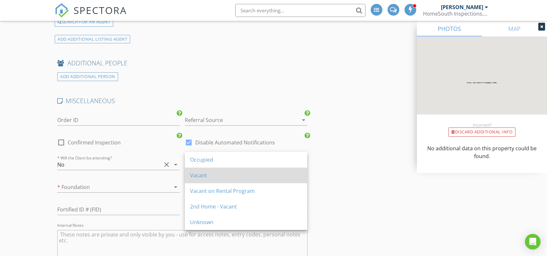
click at [207, 176] on div "Vacant" at bounding box center [246, 175] width 112 height 8
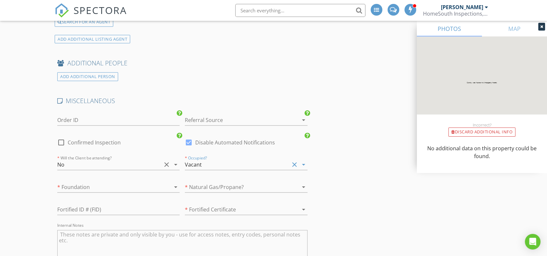
click at [211, 204] on div at bounding box center [237, 209] width 104 height 10
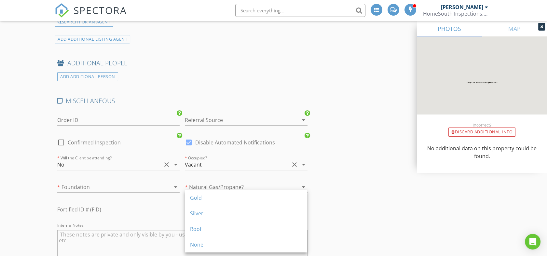
click at [211, 200] on div "Gold" at bounding box center [246, 198] width 112 height 8
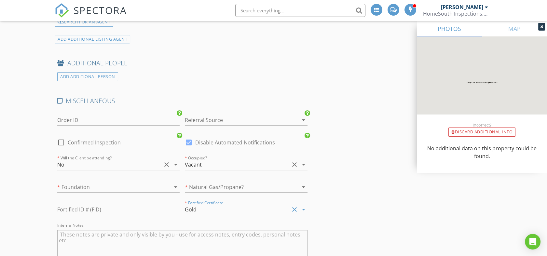
click at [221, 182] on div at bounding box center [237, 187] width 104 height 10
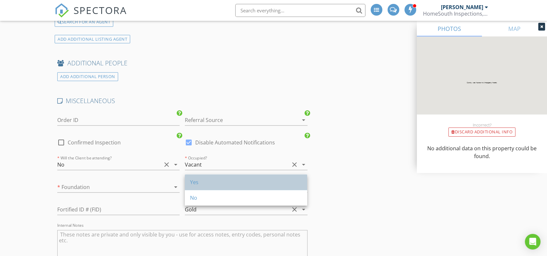
click at [221, 180] on div "Yes" at bounding box center [246, 182] width 112 height 8
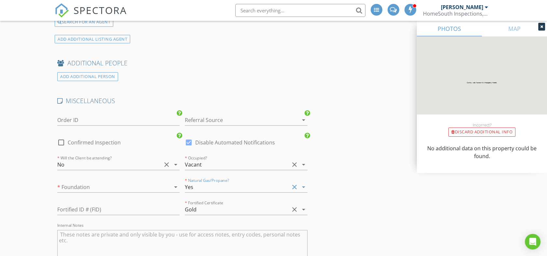
click at [157, 182] on div at bounding box center [109, 187] width 104 height 10
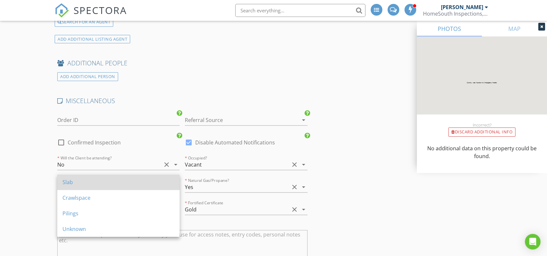
click at [154, 182] on div "Slab" at bounding box center [118, 182] width 112 height 8
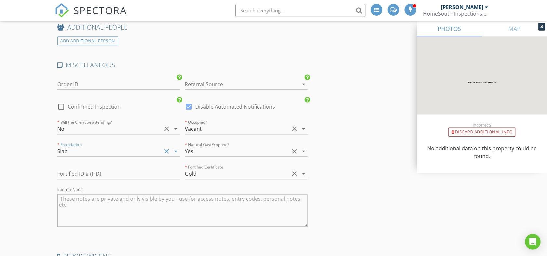
scroll to position [1176, 0]
click at [86, 204] on textarea "Internal Notes" at bounding box center [182, 210] width 250 height 33
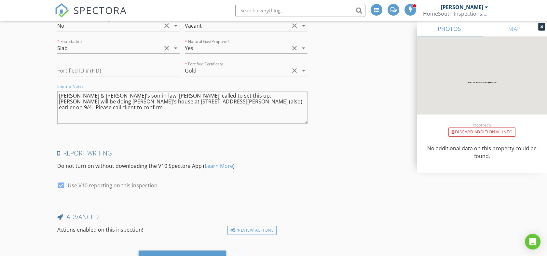
scroll to position [1303, 0]
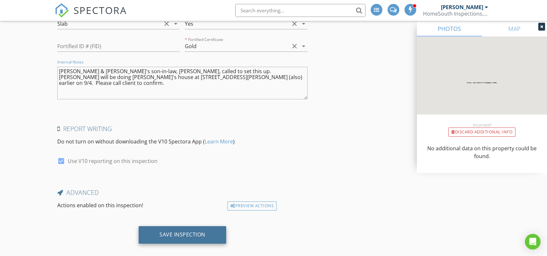
type textarea "Mike & Beth's son-in-law, Brian Carr, called to set this up. Ryan will be doing…"
click at [170, 231] on div "Save Inspection" at bounding box center [182, 234] width 46 height 7
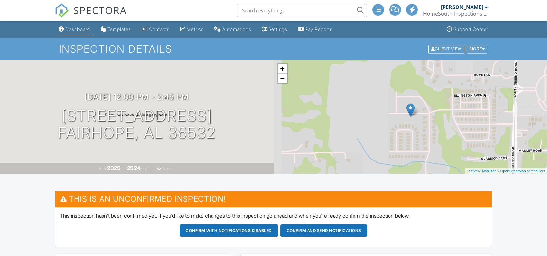
click at [84, 32] on link "Dashboard" at bounding box center [74, 29] width 37 height 12
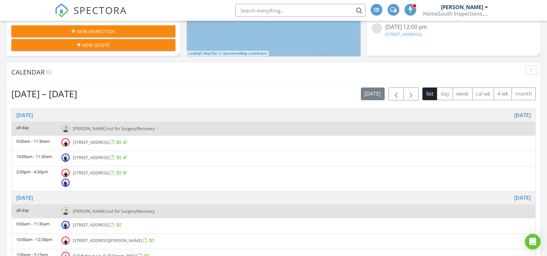
scroll to position [222, 0]
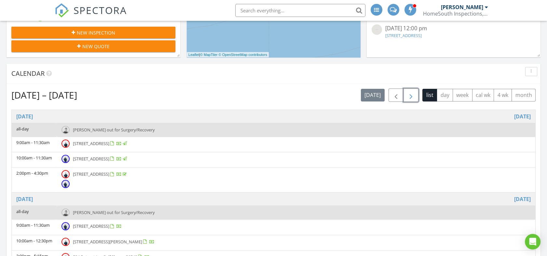
click at [408, 99] on span "button" at bounding box center [411, 95] width 8 height 8
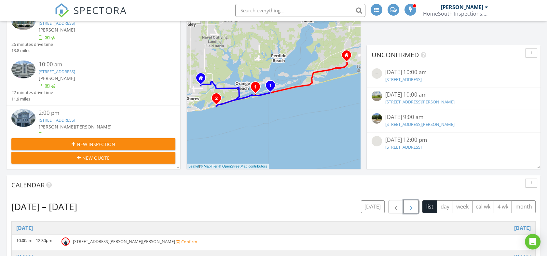
scroll to position [112, 0]
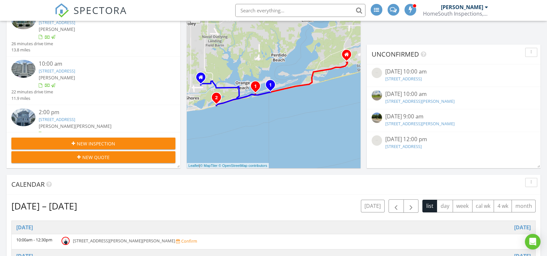
click at [100, 140] on span "New Inspection" at bounding box center [96, 143] width 38 height 7
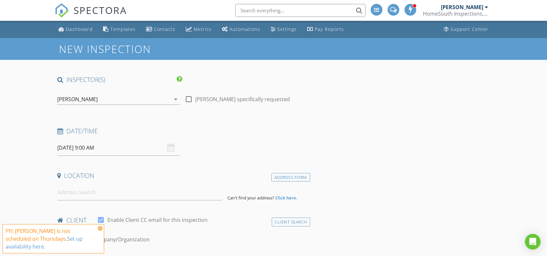
click at [176, 101] on icon "arrow_drop_down" at bounding box center [176, 99] width 8 height 8
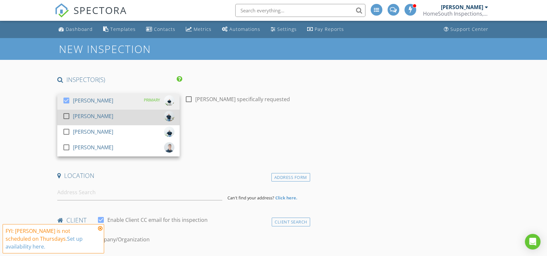
click at [68, 114] on div at bounding box center [66, 116] width 11 height 11
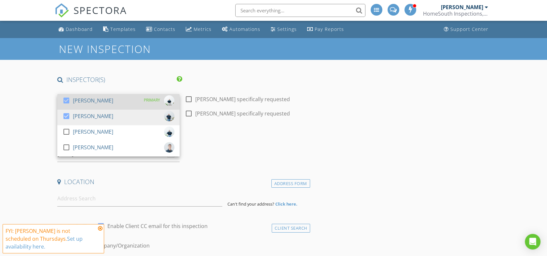
click at [67, 103] on div at bounding box center [66, 100] width 11 height 11
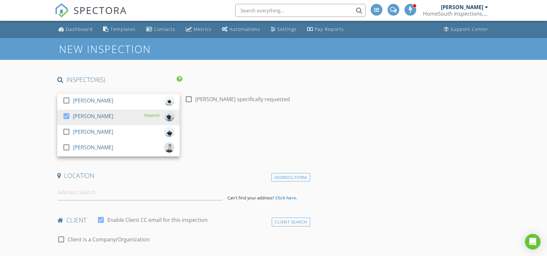
click at [188, 101] on div at bounding box center [188, 99] width 11 height 11
checkbox input "true"
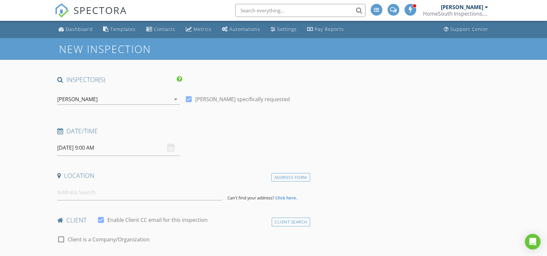
click at [104, 150] on input "[DATE] 9:00 AM" at bounding box center [118, 148] width 122 height 16
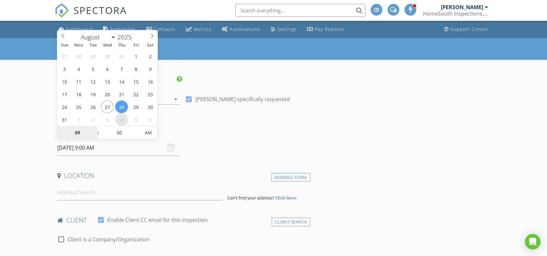
select select "8"
type input "[DATE] 9:00 AM"
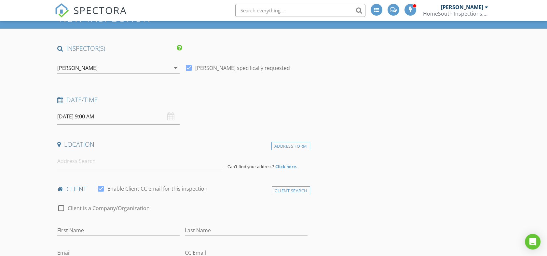
scroll to position [32, 0]
click at [87, 160] on input at bounding box center [139, 161] width 165 height 16
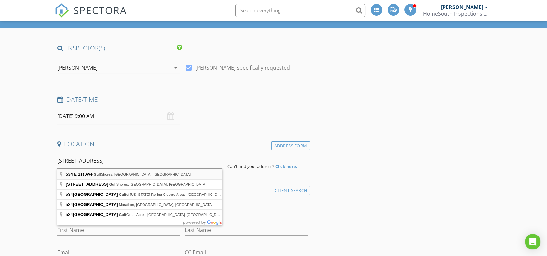
type input "[STREET_ADDRESS]"
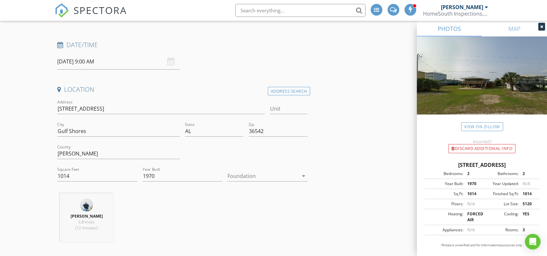
scroll to position [87, 0]
click at [263, 176] on div at bounding box center [262, 175] width 71 height 10
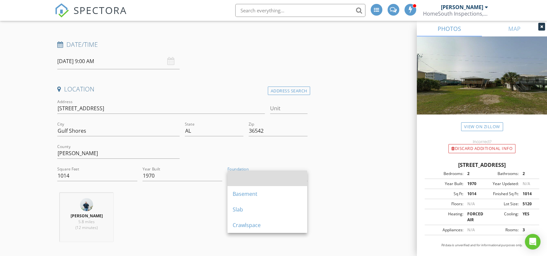
click at [256, 181] on div at bounding box center [267, 178] width 69 height 8
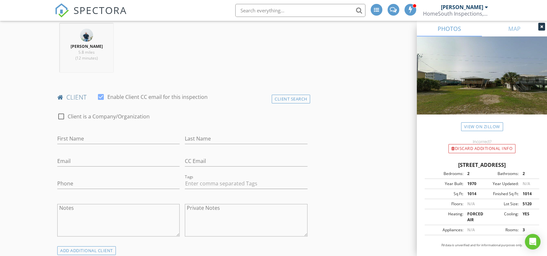
scroll to position [258, 0]
click at [60, 114] on div at bounding box center [61, 114] width 11 height 11
checkbox input "true"
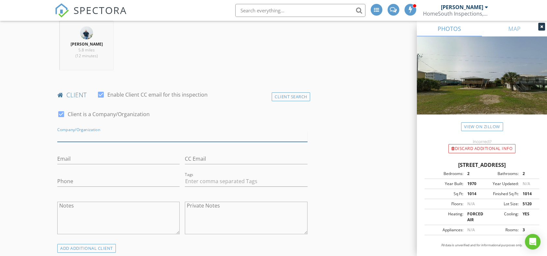
click at [77, 138] on input "Enable Client CC email for this inspection" at bounding box center [182, 136] width 250 height 11
type input "Land Fall, LLC, [PERSON_NAME] Sole Member"
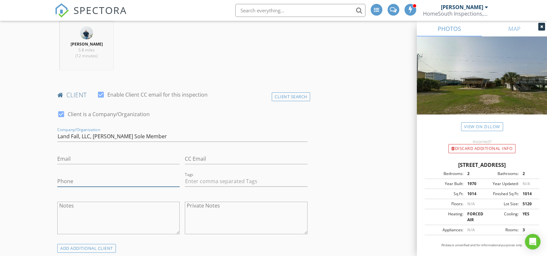
click at [100, 180] on input "Phone" at bounding box center [118, 181] width 122 height 11
type input "[PHONE_NUMBER]"
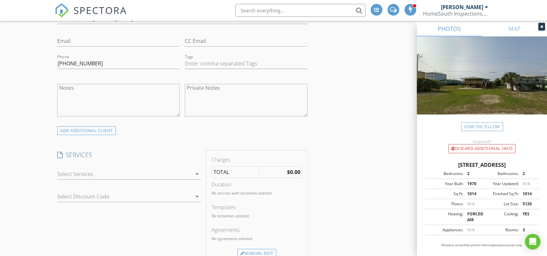
scroll to position [377, 0]
click at [188, 174] on div at bounding box center [124, 173] width 135 height 10
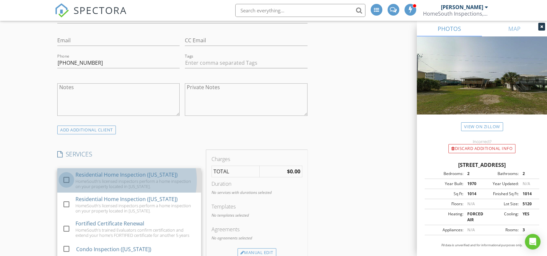
click at [67, 179] on div at bounding box center [66, 179] width 11 height 11
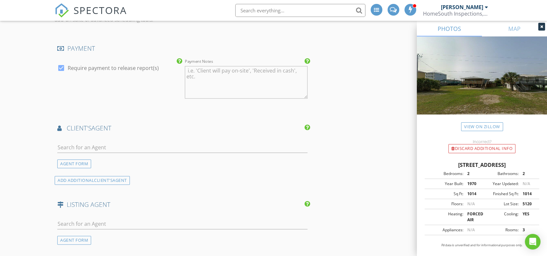
scroll to position [675, 0]
click at [86, 220] on input "text" at bounding box center [182, 223] width 250 height 11
type input "derek"
click at [87, 239] on div "[PERSON_NAME] Realty" at bounding box center [98, 241] width 44 height 5
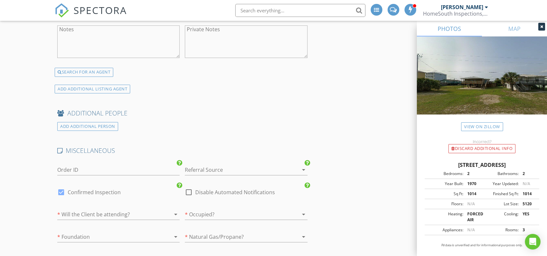
scroll to position [967, 0]
click at [60, 186] on div at bounding box center [61, 191] width 11 height 11
checkbox input "false"
checkbox input "true"
click at [171, 210] on div "arrow_drop_down" at bounding box center [174, 214] width 9 height 8
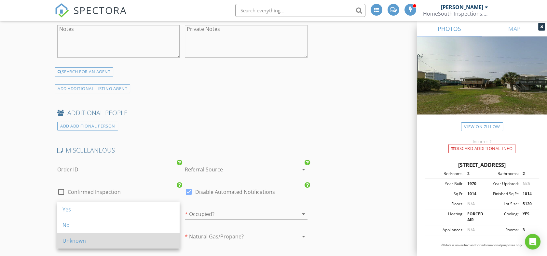
click at [146, 240] on div "Unknown" at bounding box center [118, 241] width 112 height 8
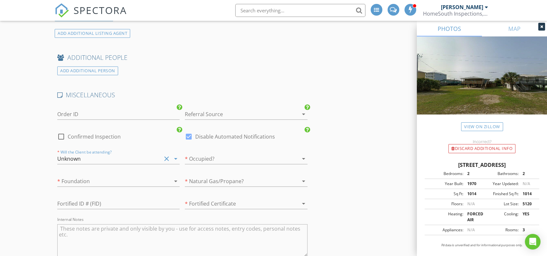
scroll to position [1023, 0]
click at [169, 176] on div at bounding box center [167, 180] width 8 height 8
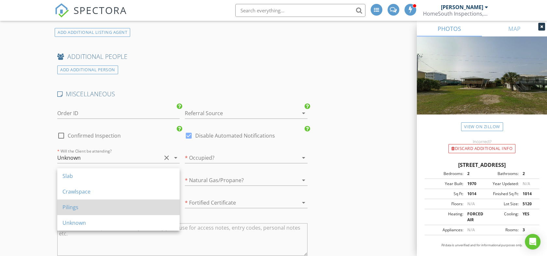
click at [124, 207] on div "Pilings" at bounding box center [118, 207] width 112 height 8
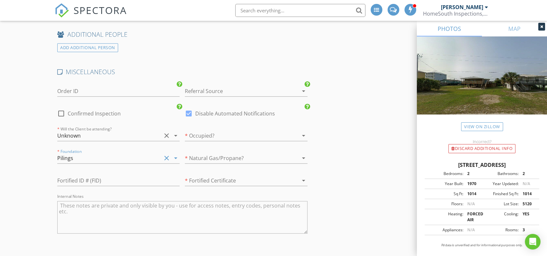
scroll to position [1046, 0]
click at [122, 207] on textarea "Internal Notes" at bounding box center [182, 216] width 250 height 33
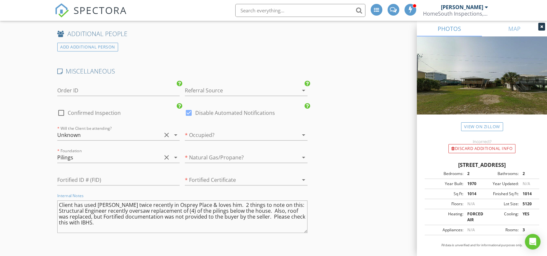
click at [206, 85] on div at bounding box center [237, 90] width 104 height 10
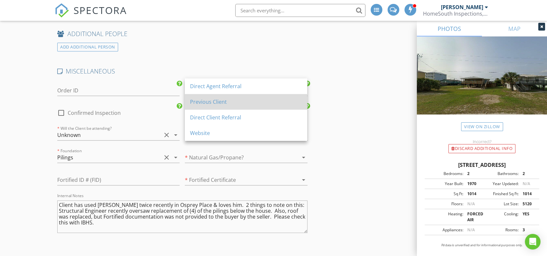
click at [206, 101] on div "Previous Client" at bounding box center [246, 102] width 112 height 8
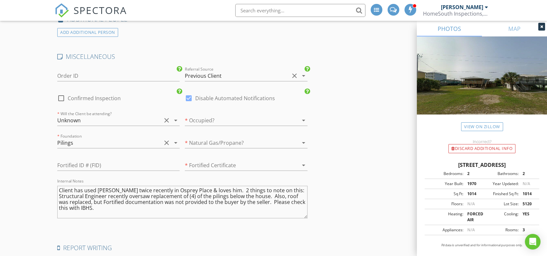
scroll to position [1061, 0]
click at [59, 185] on textarea "Client has used Brandon twice recently in Osprey Place & loves him. 2 things to…" at bounding box center [182, 201] width 250 height 33
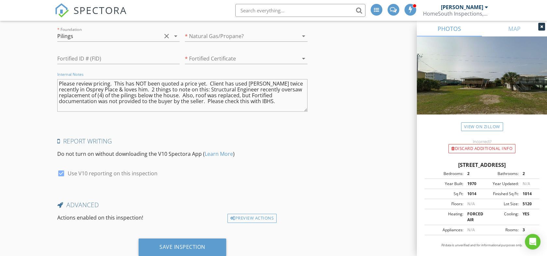
scroll to position [1180, 0]
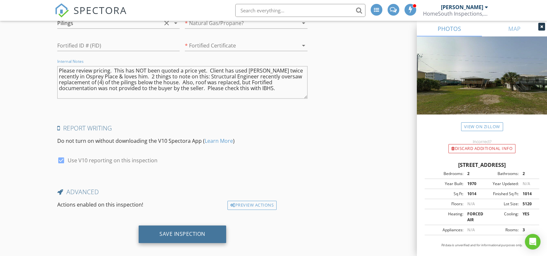
type textarea "Please review pricing. This has NOT been quoted a price yet. Client has used Br…"
click at [179, 231] on div "Save Inspection" at bounding box center [182, 234] width 46 height 7
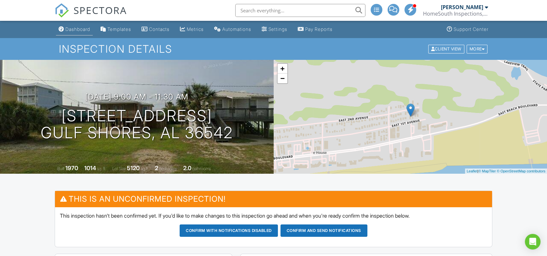
click at [79, 28] on div "Dashboard" at bounding box center [77, 29] width 25 height 6
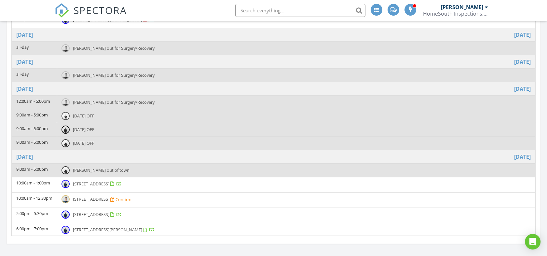
scroll to position [411, 0]
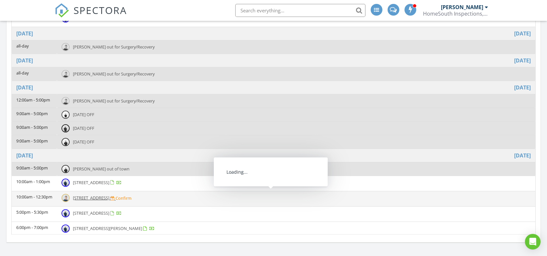
click at [109, 197] on span "13928 River Rd, Pensacola 32507" at bounding box center [91, 198] width 36 height 6
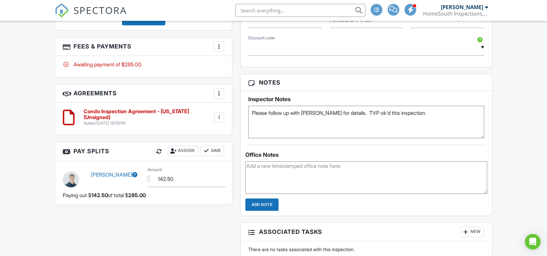
scroll to position [472, 0]
click at [439, 113] on textarea "Please follow up with Donna for details. TVP ok'd this inspection." at bounding box center [365, 122] width 235 height 33
type textarea "Please follow up with Donna for details. TVP ok'd this inspection. Please revie…"
click at [274, 203] on input "Add Note" at bounding box center [261, 205] width 33 height 12
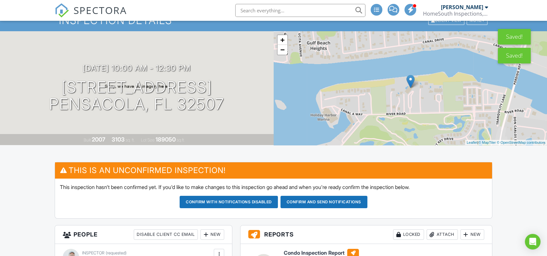
scroll to position [0, 0]
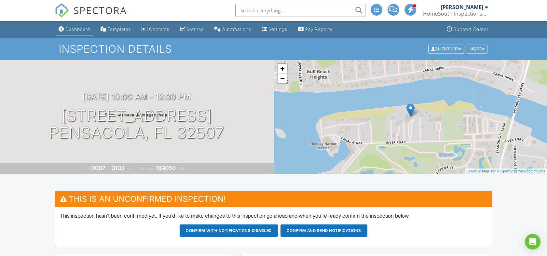
click at [81, 29] on div "Dashboard" at bounding box center [77, 29] width 25 height 6
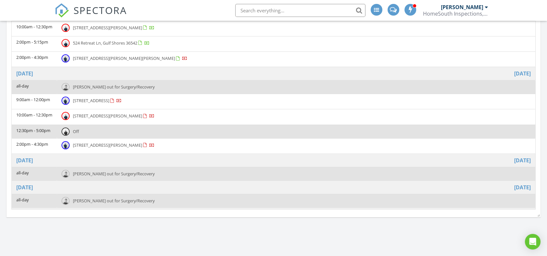
scroll to position [437, 0]
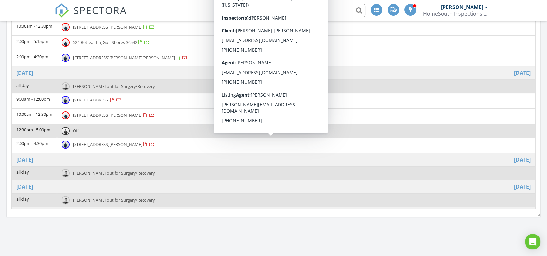
click at [95, 143] on span "1476 Surrey Loop, Foley 36535" at bounding box center [107, 144] width 69 height 6
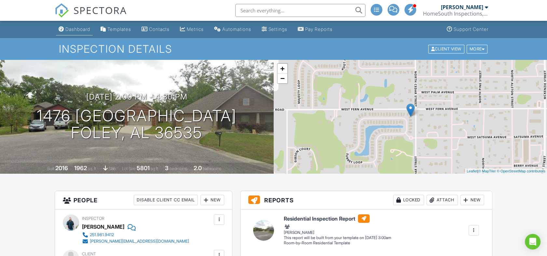
click at [76, 28] on div "Dashboard" at bounding box center [77, 29] width 25 height 6
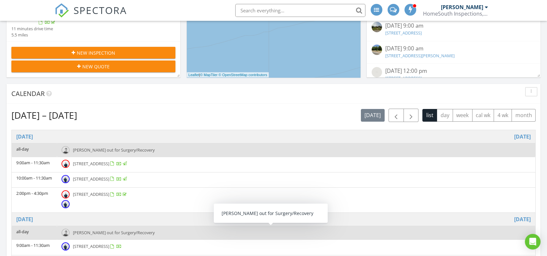
scroll to position [204, 0]
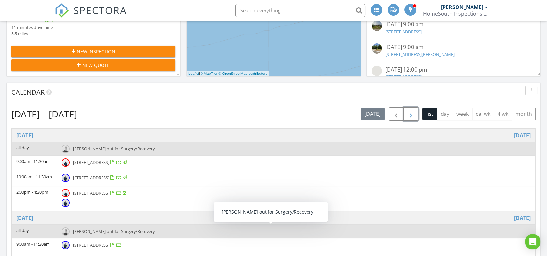
click at [412, 115] on span "button" at bounding box center [411, 114] width 8 height 8
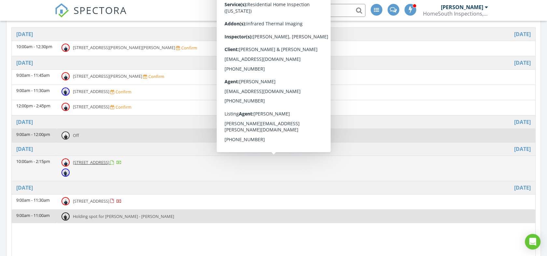
scroll to position [305, 0]
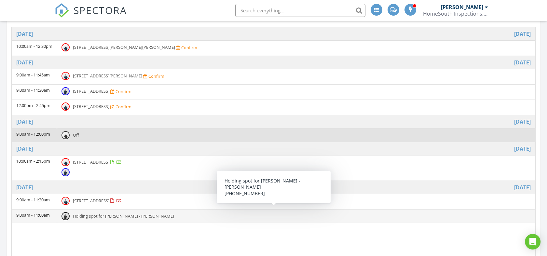
click at [101, 215] on span "Holding spot for [PERSON_NAME] - [PERSON_NAME]" at bounding box center [123, 216] width 101 height 6
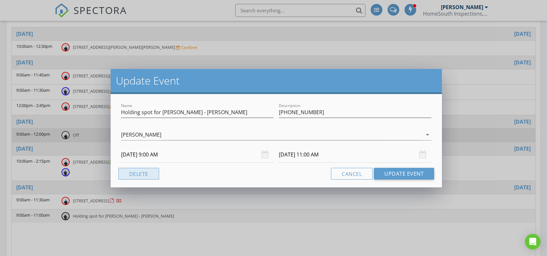
click at [148, 173] on button "Delete" at bounding box center [138, 174] width 41 height 12
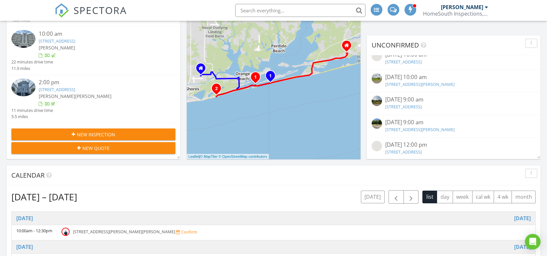
scroll to position [0, 0]
